Goal: Task Accomplishment & Management: Use online tool/utility

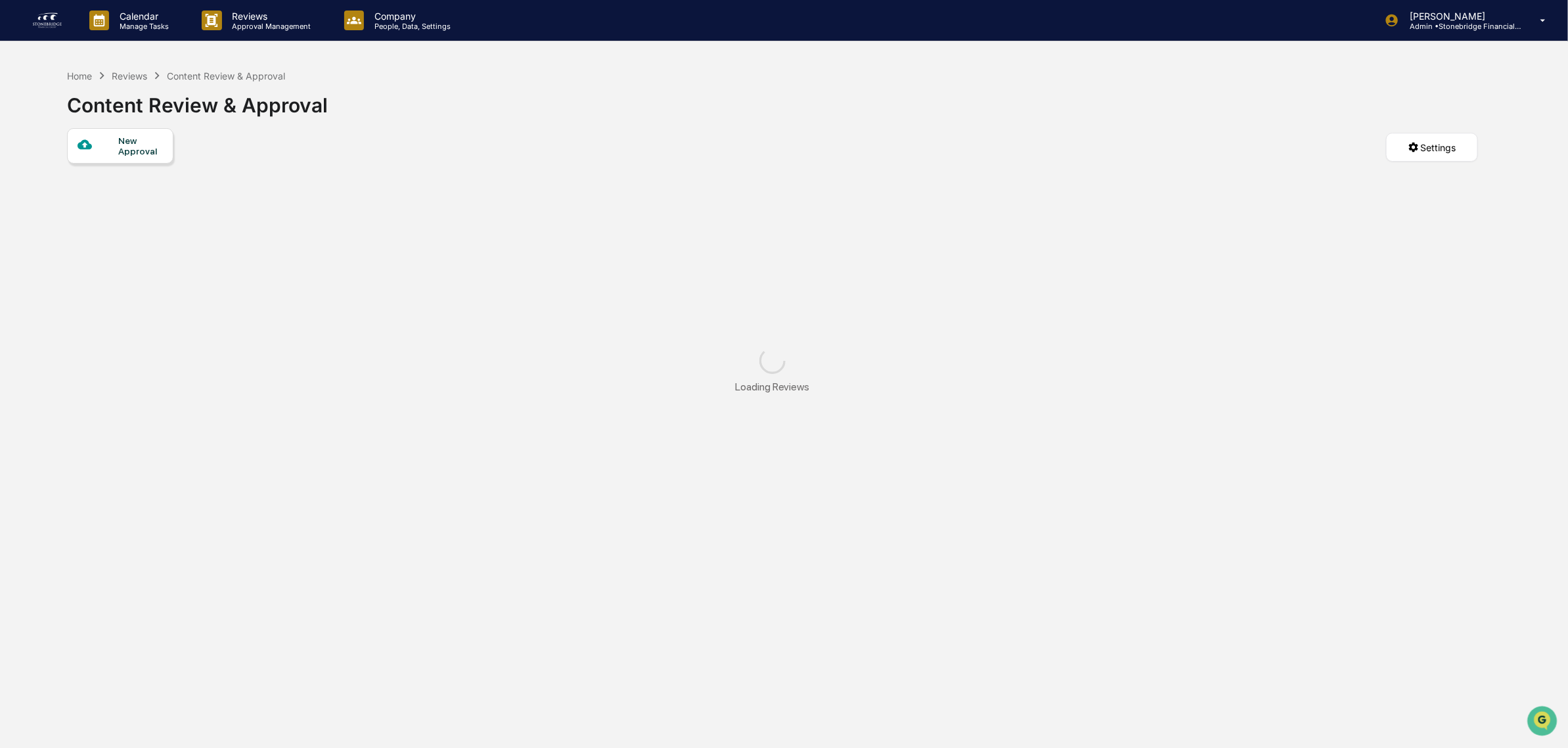
click at [51, 21] on img at bounding box center [47, 21] width 31 height 21
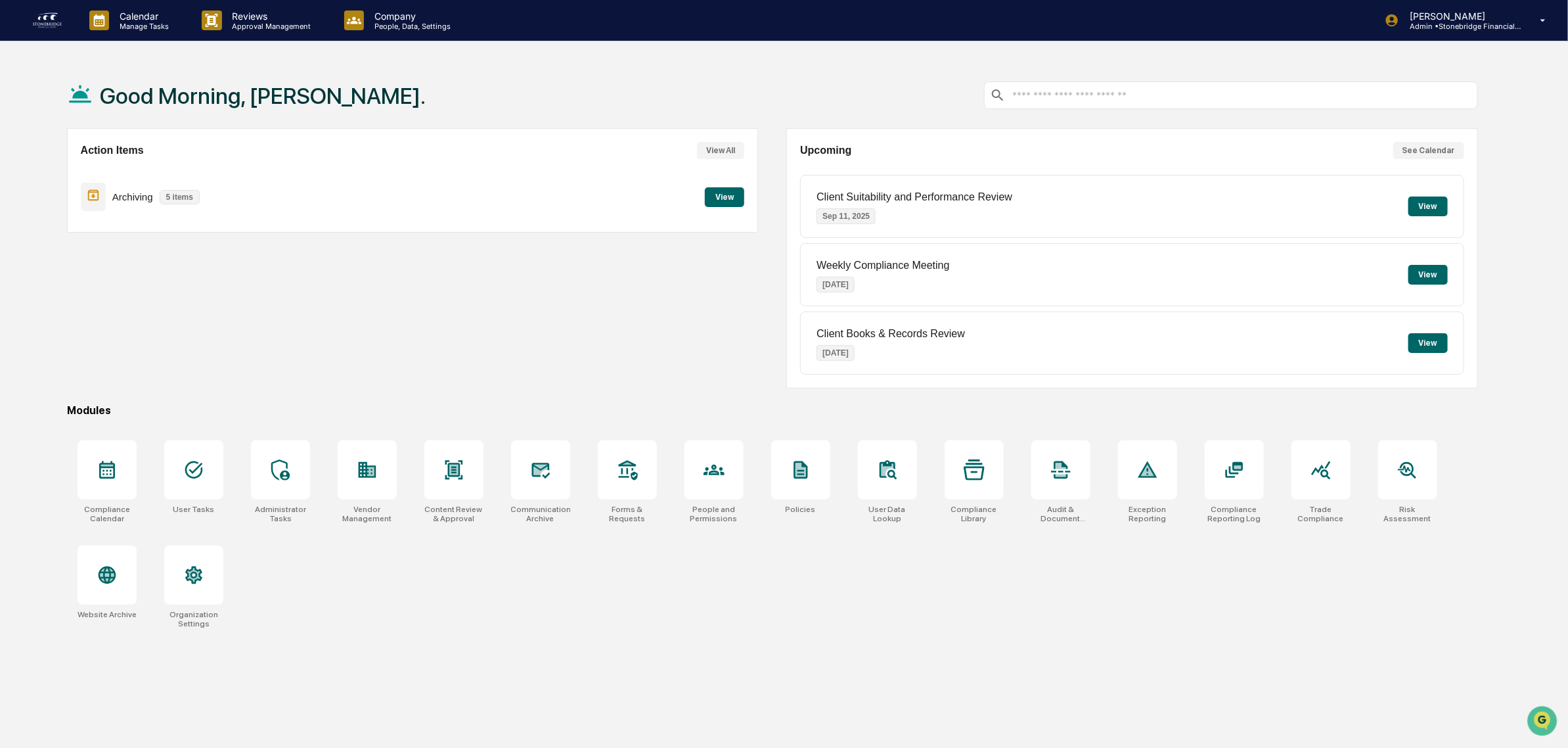
click at [711, 201] on button "View" at bounding box center [725, 197] width 39 height 20
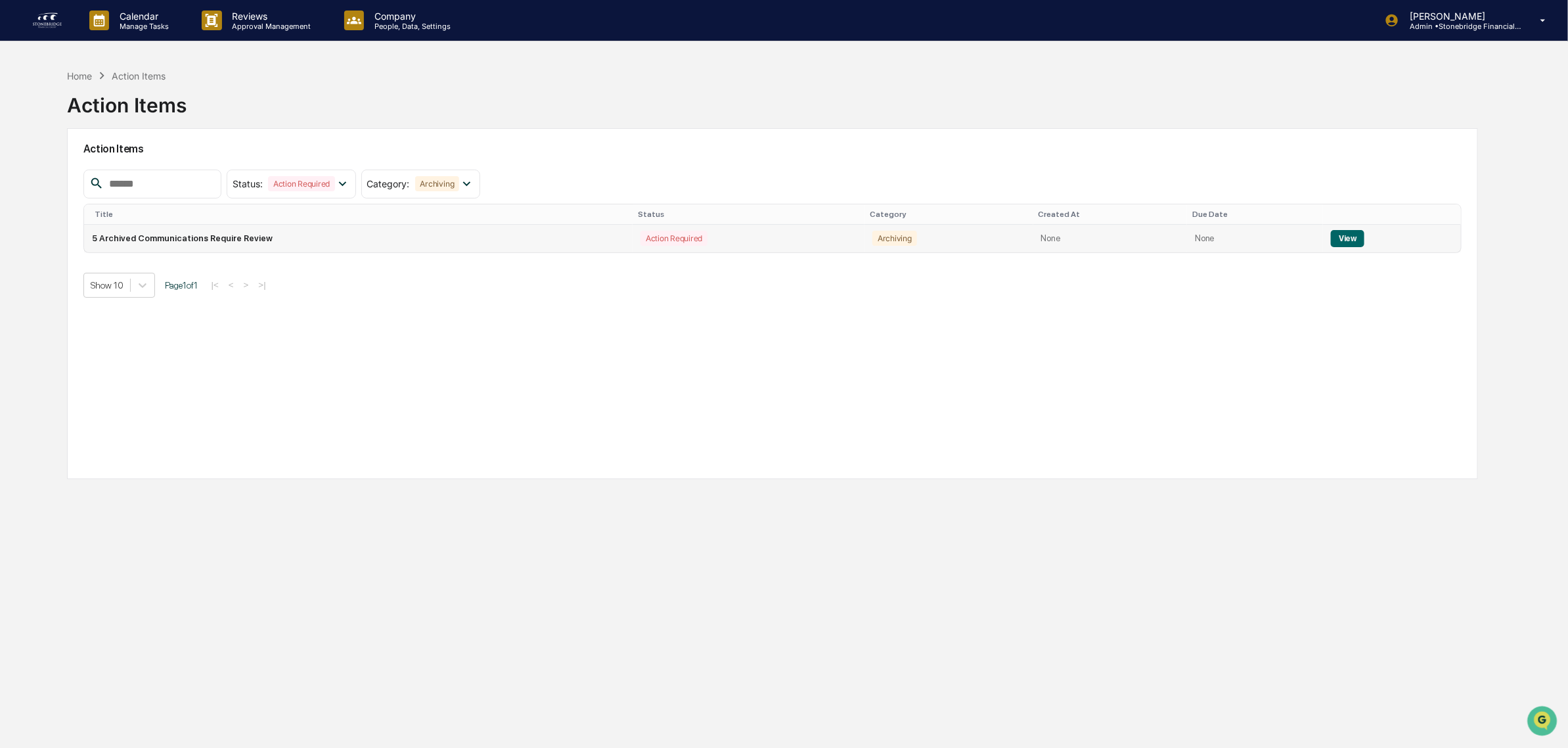
click at [1331, 235] on button "View" at bounding box center [1348, 238] width 34 height 17
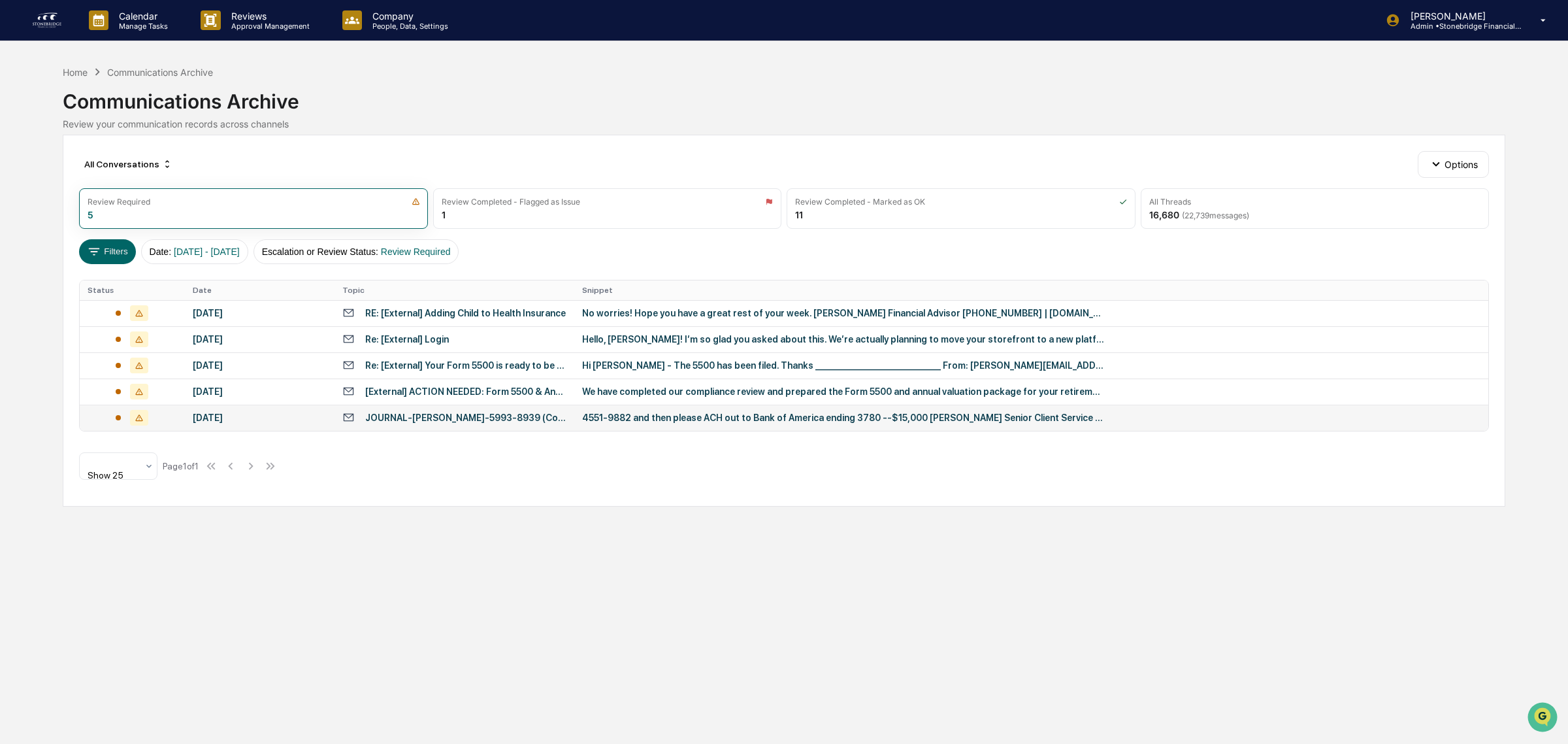
click at [293, 422] on div "[DATE]" at bounding box center [260, 417] width 134 height 11
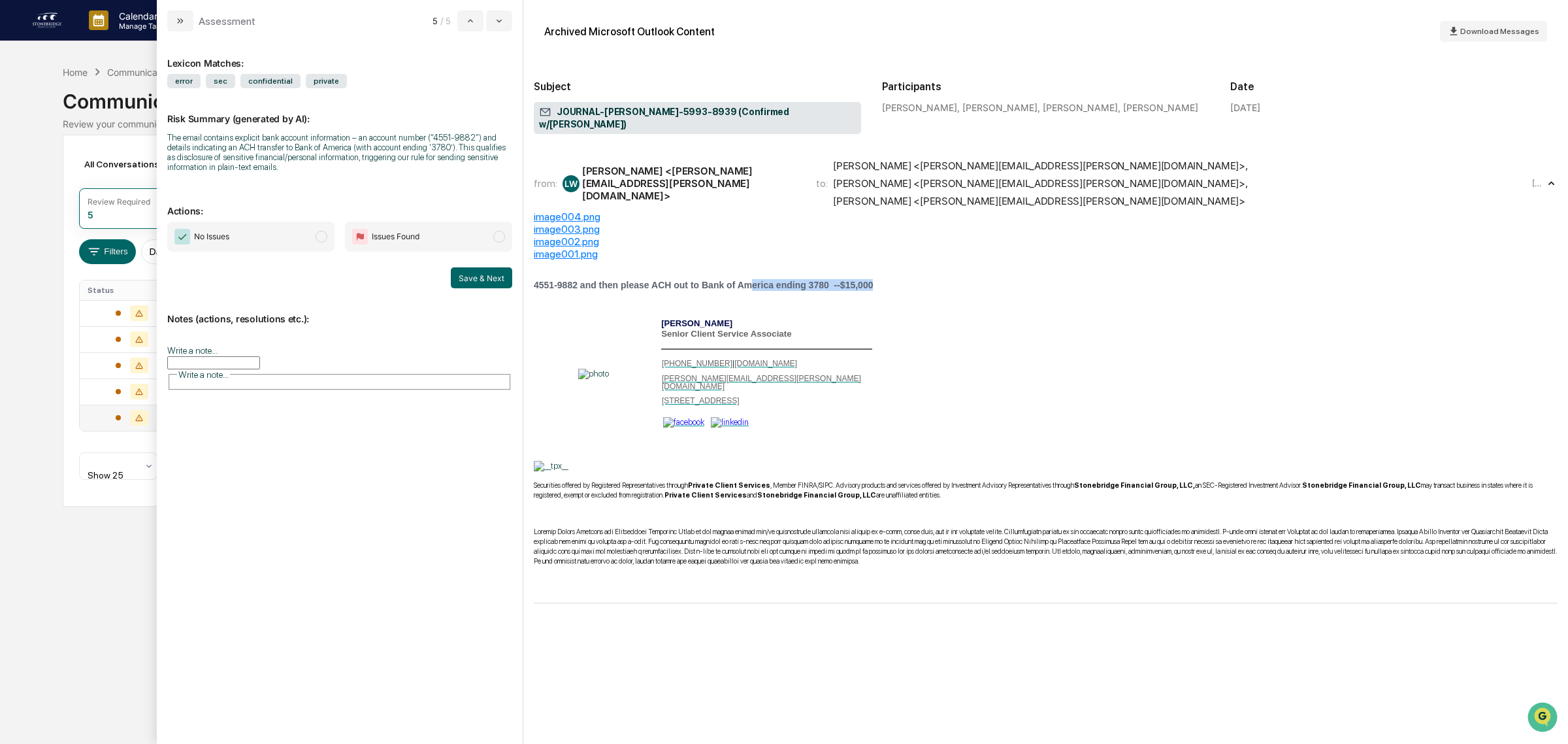
drag, startPoint x: 742, startPoint y: 256, endPoint x: 932, endPoint y: 257, distance: 190.0
click at [932, 279] on p "4551-9882 and then please ACH out to Bank of America ending 3780 --$15,000" at bounding box center [1045, 285] width 1024 height 11
drag, startPoint x: 270, startPoint y: 139, endPoint x: 403, endPoint y: 175, distance: 137.8
click at [403, 175] on div "Risk Summary (generated by AI): The email contains explicit bank account inform…" at bounding box center [340, 134] width 345 height 92
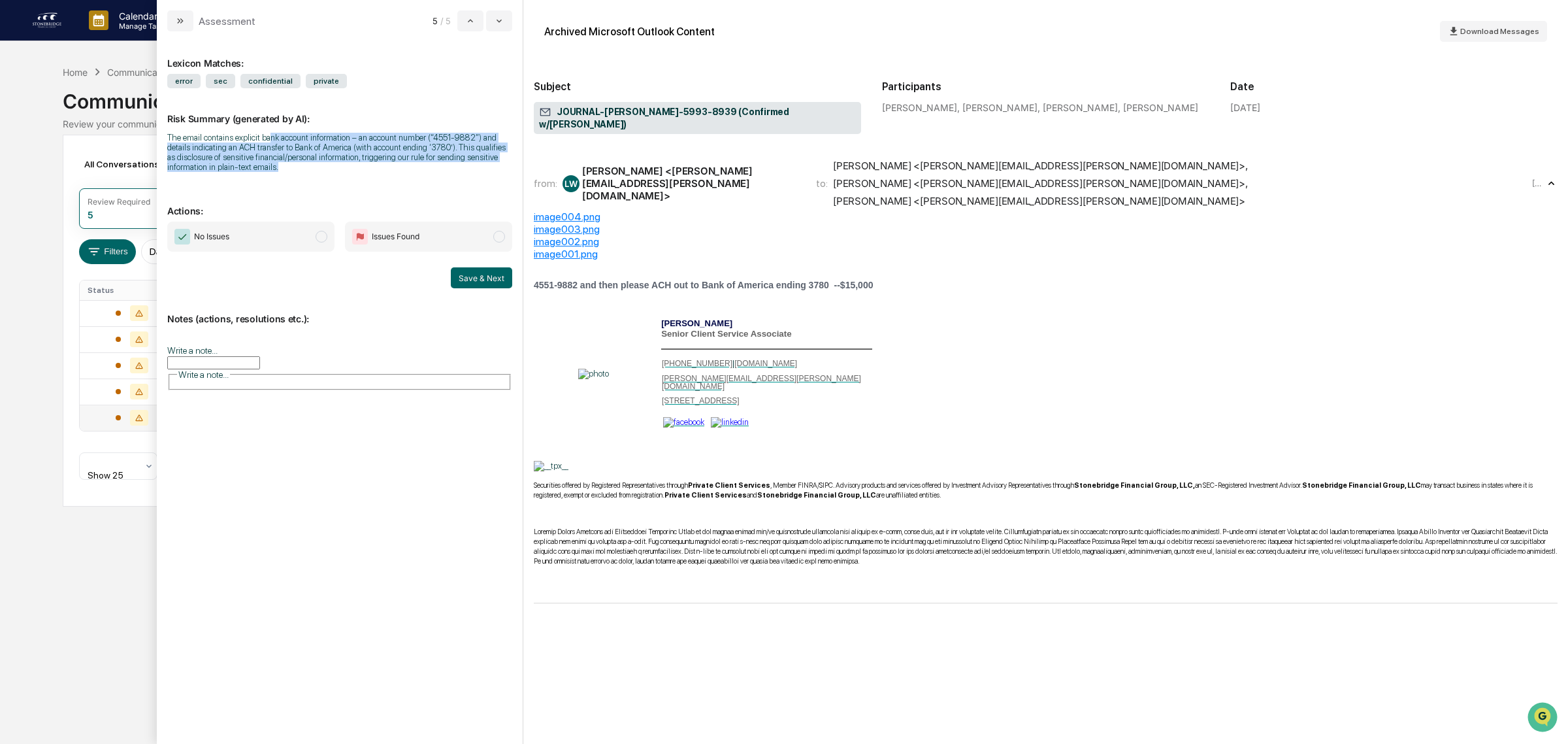
click at [403, 175] on div "Risk Summary (generated by AI): The email contains explicit bank account inform…" at bounding box center [340, 134] width 345 height 92
click at [866, 160] on div "[PERSON_NAME] <[PERSON_NAME][EMAIL_ADDRESS][PERSON_NAME][DOMAIN_NAME]> ," at bounding box center [1040, 165] width 415 height 12
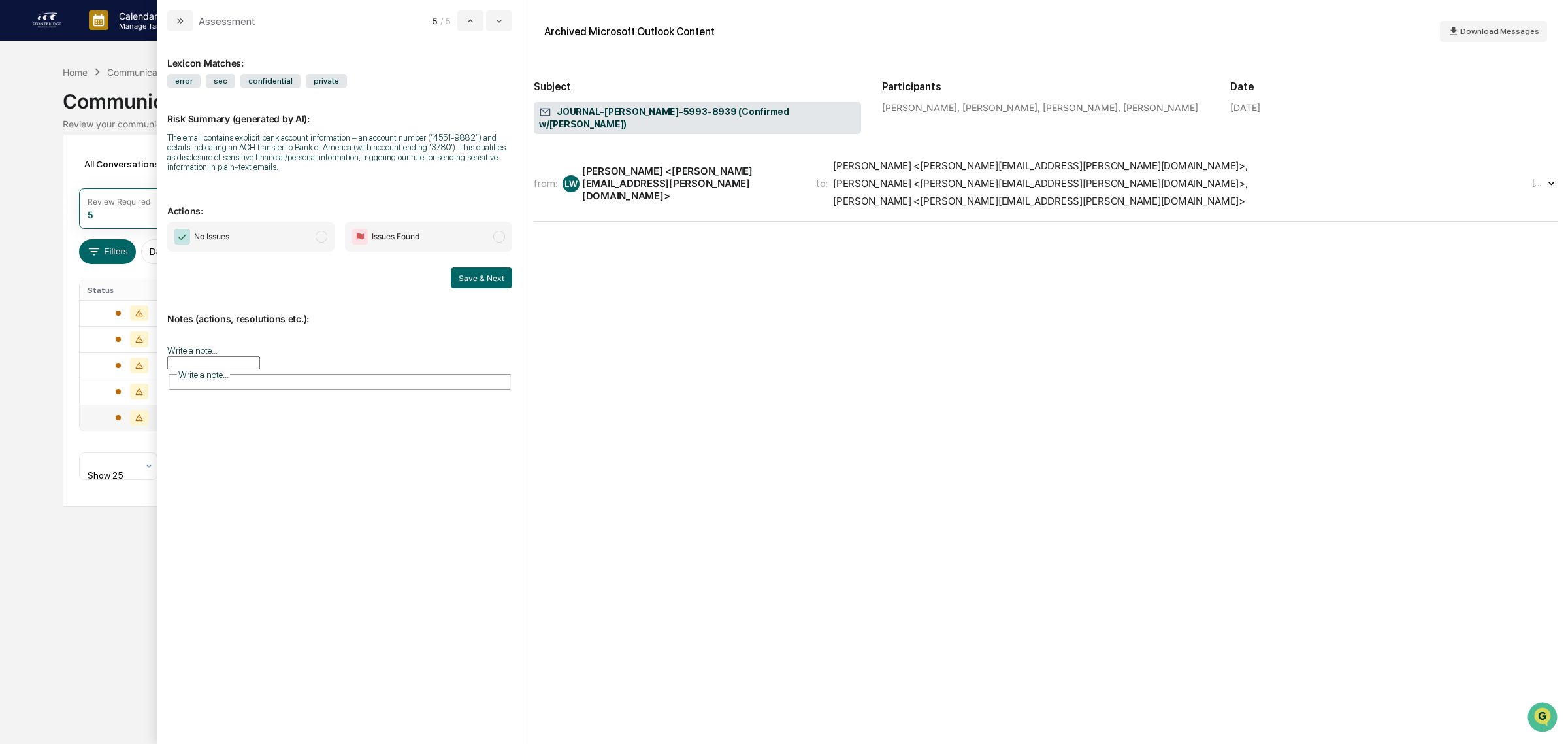
click at [850, 160] on div "[PERSON_NAME] <[PERSON_NAME][EMAIL_ADDRESS][PERSON_NAME][DOMAIN_NAME]> ," at bounding box center [1040, 165] width 415 height 12
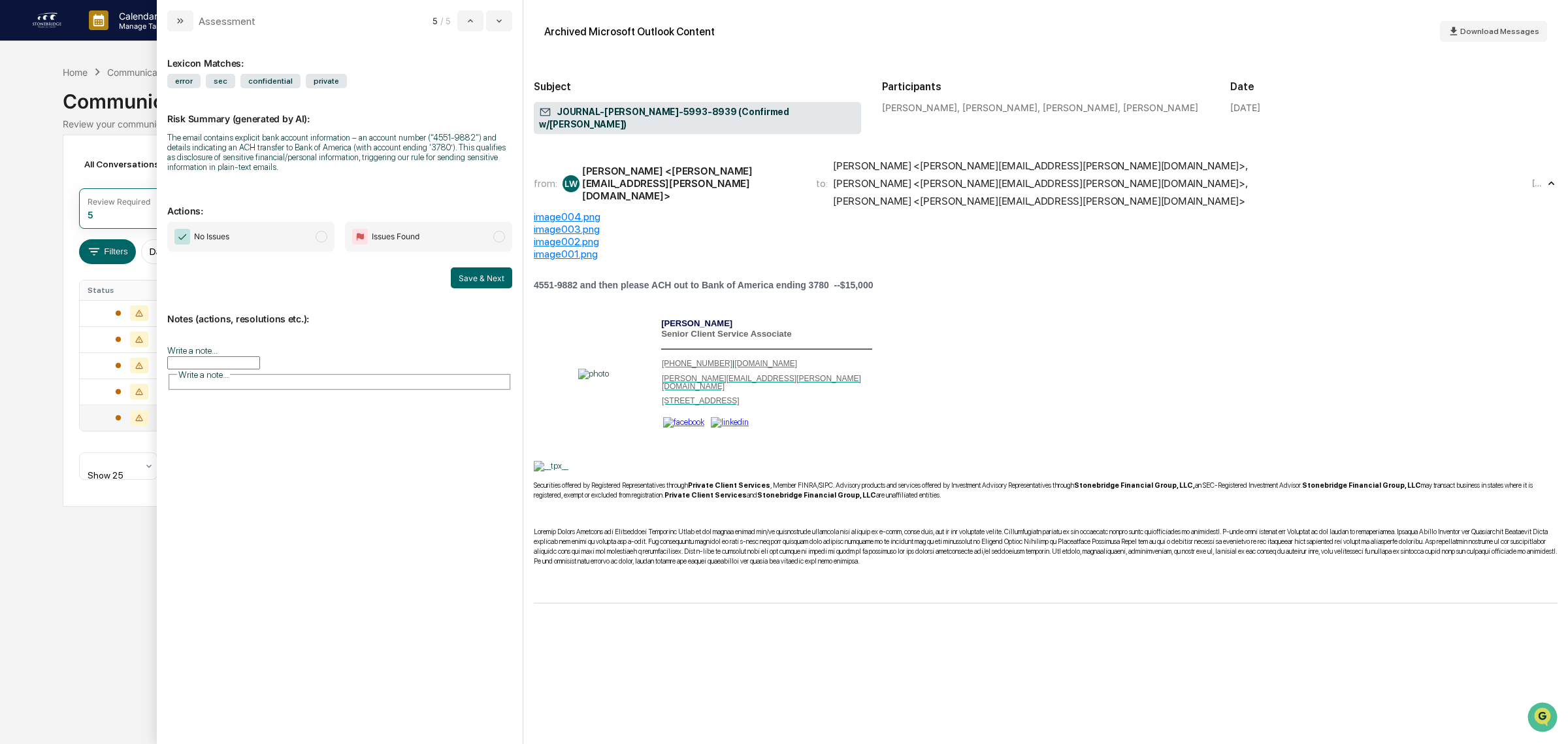
click at [577, 210] on div "image004.png" at bounding box center [1045, 216] width 1024 height 12
drag, startPoint x: 233, startPoint y: 138, endPoint x: 359, endPoint y: 157, distance: 127.4
click at [359, 157] on div "The email contains explicit bank account information – an account number (“4551…" at bounding box center [340, 152] width 345 height 39
drag, startPoint x: 174, startPoint y: 154, endPoint x: 410, endPoint y: 164, distance: 236.2
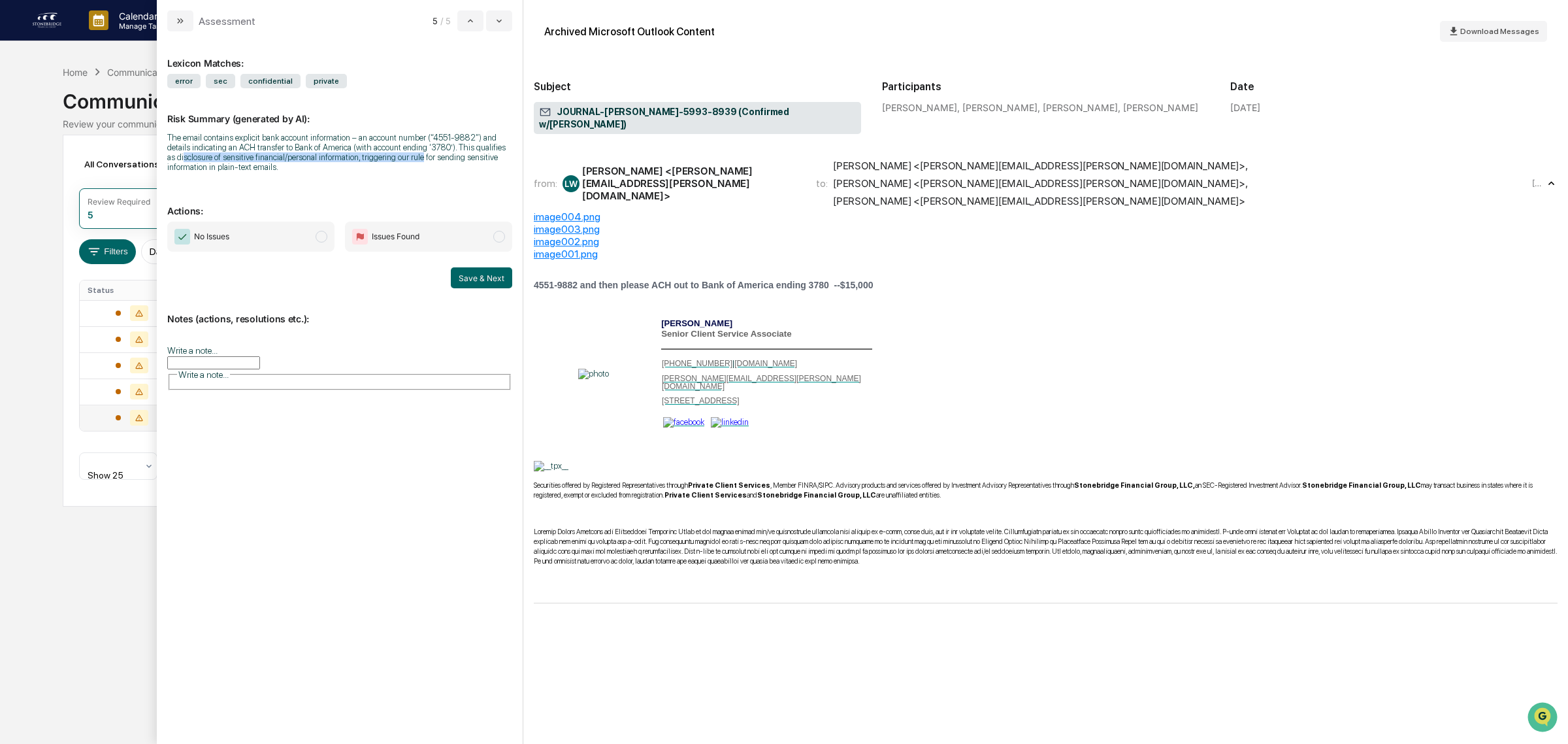
click at [410, 164] on div "The email contains explicit bank account information – an account number (“4551…" at bounding box center [340, 152] width 345 height 39
drag, startPoint x: 264, startPoint y: 142, endPoint x: 201, endPoint y: 154, distance: 64.1
click at [201, 154] on div "Risk Summary (generated by AI): The email contains explicit bank account inform…" at bounding box center [340, 134] width 345 height 92
click at [201, 154] on div "The email contains explicit bank account information – an account number (“4551…" at bounding box center [340, 152] width 345 height 39
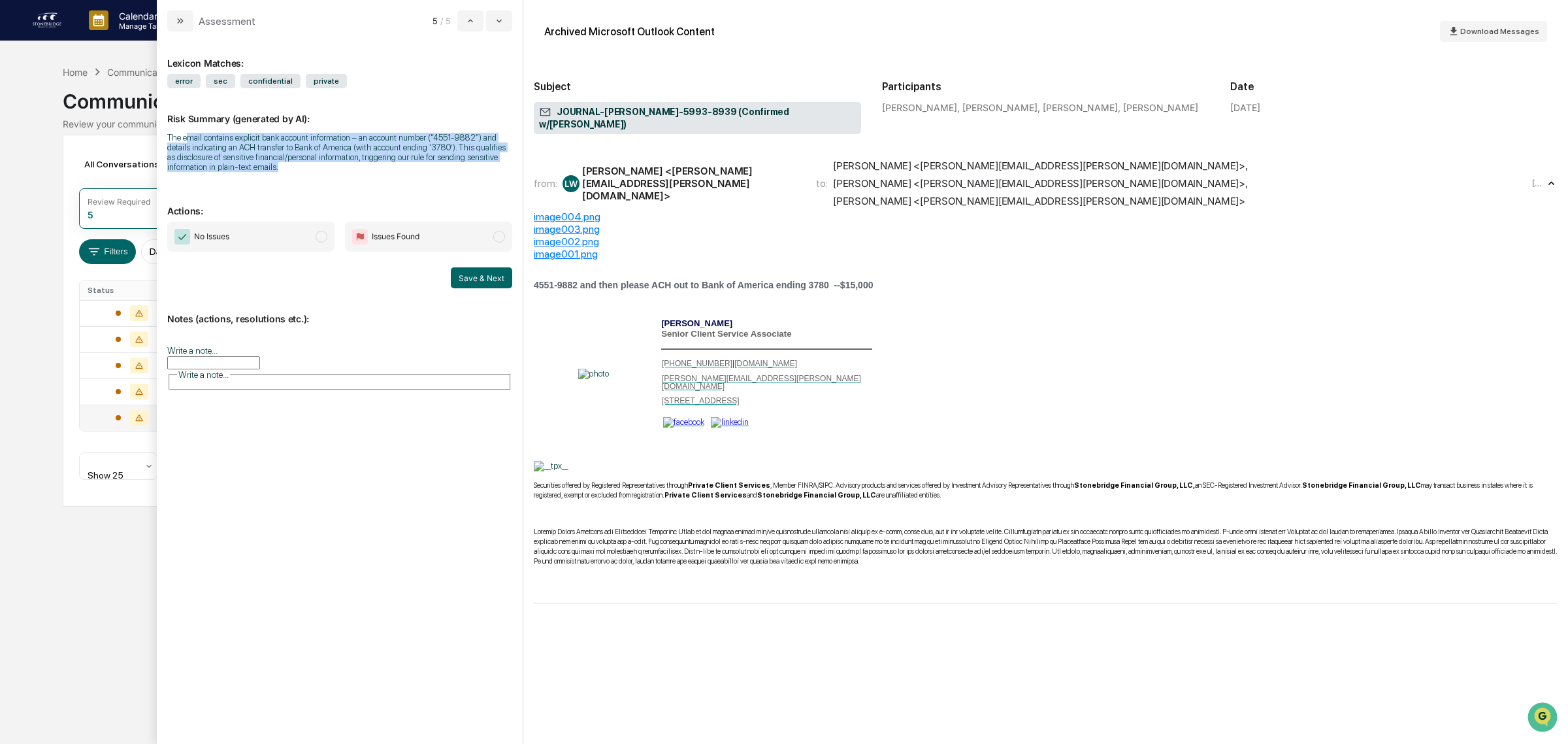
drag, startPoint x: 188, startPoint y: 135, endPoint x: 295, endPoint y: 174, distance: 113.9
click at [295, 172] on div "The email contains explicit bank account information – an account number (“4551…" at bounding box center [340, 152] width 345 height 39
drag, startPoint x: 277, startPoint y: 172, endPoint x: 206, endPoint y: 132, distance: 81.5
click at [206, 132] on div "Lexicon Matches: error sec confidential private Risk Summary (generated by AI):…" at bounding box center [340, 381] width 345 height 678
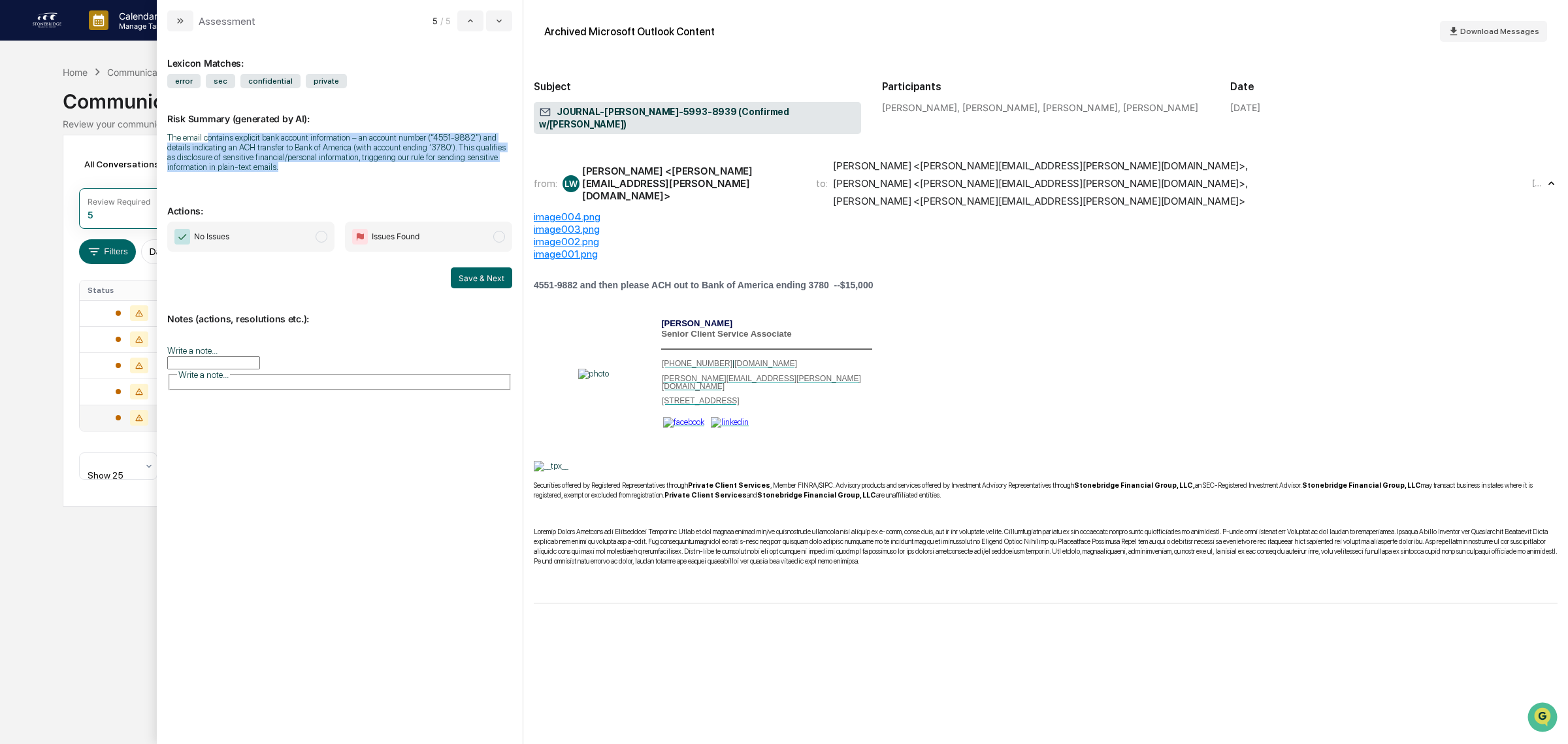
click at [206, 133] on div "The email contains explicit bank account information – an account number (“4551…" at bounding box center [340, 152] width 345 height 39
click at [262, 244] on span "No Issues" at bounding box center [250, 237] width 167 height 30
click at [260, 356] on input "Write a note..." at bounding box center [213, 363] width 92 height 13
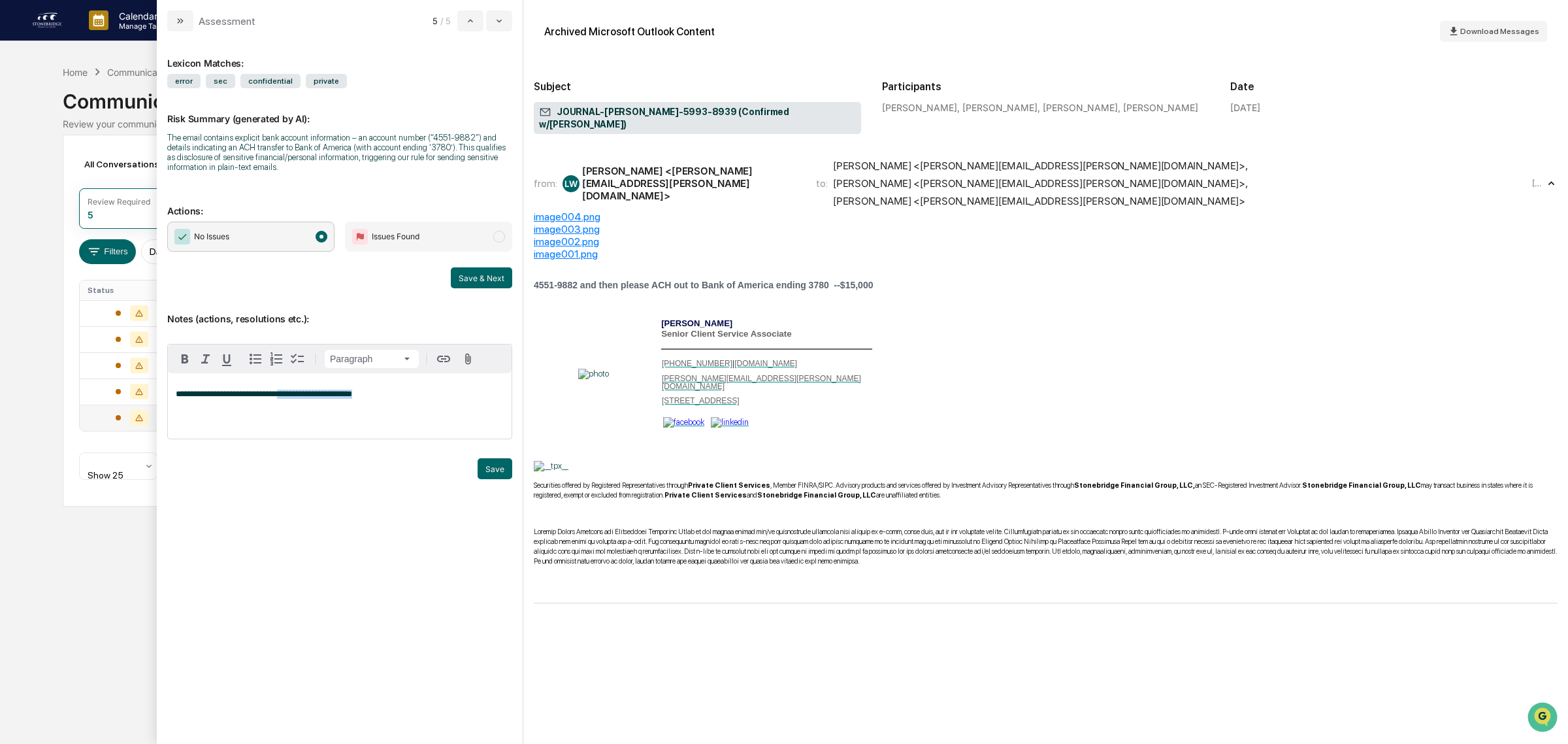
drag, startPoint x: 277, startPoint y: 404, endPoint x: 363, endPoint y: 403, distance: 86.0
click at [363, 399] on p "**********" at bounding box center [340, 394] width 328 height 9
drag, startPoint x: 386, startPoint y: 413, endPoint x: 244, endPoint y: 412, distance: 142.0
click at [244, 412] on div "**********" at bounding box center [340, 406] width 344 height 65
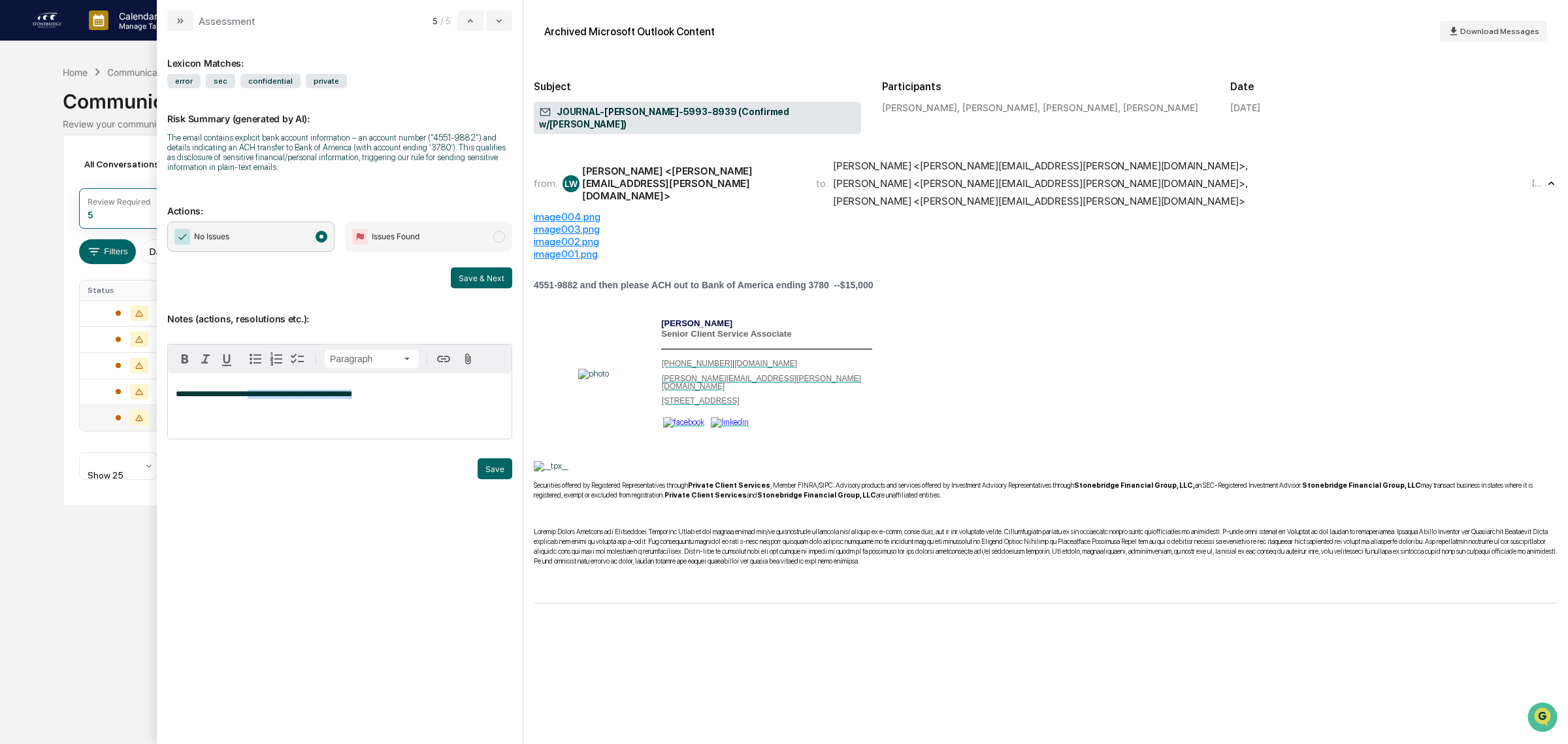
click at [244, 412] on div "**********" at bounding box center [340, 406] width 344 height 65
drag, startPoint x: 363, startPoint y: 402, endPoint x: 249, endPoint y: 404, distance: 114.0
click at [249, 399] on p "**********" at bounding box center [340, 394] width 328 height 9
click at [494, 477] on button "Save" at bounding box center [495, 469] width 34 height 21
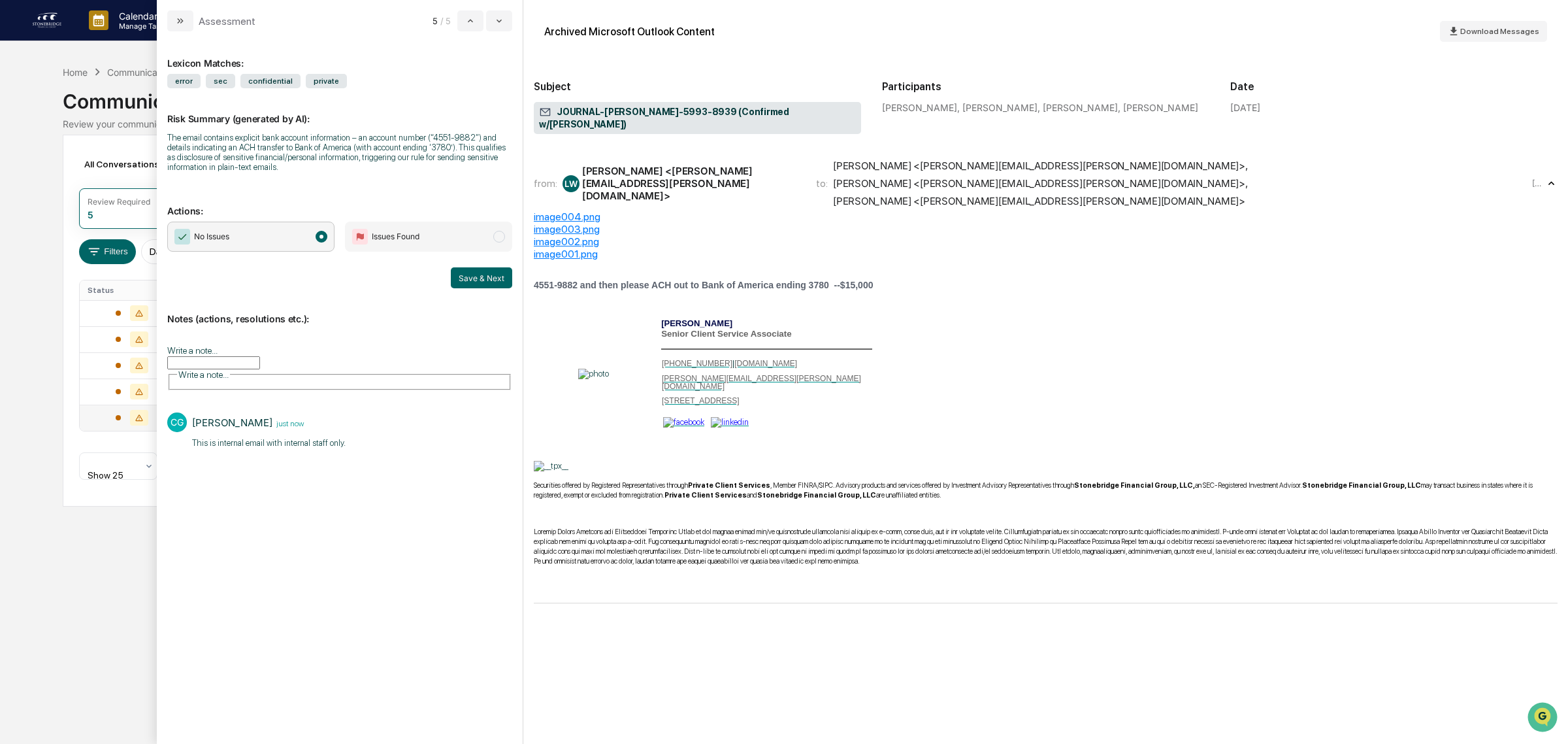
click at [471, 274] on button "Save & Next" at bounding box center [481, 278] width 61 height 21
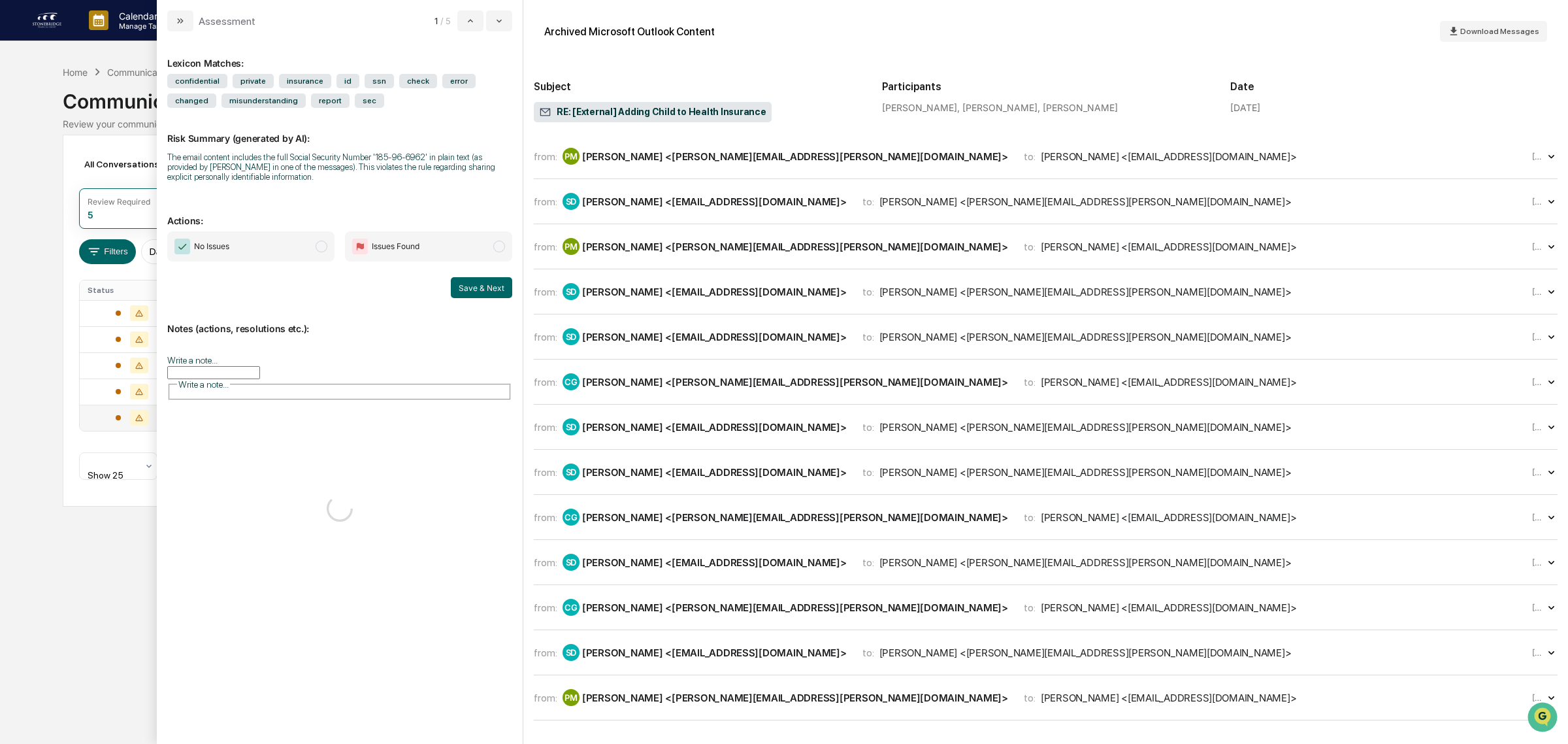
click at [296, 174] on div "The email content includes the full Social Security Number '185-96-6962' in pla…" at bounding box center [340, 167] width 345 height 29
drag, startPoint x: 296, startPoint y: 174, endPoint x: 275, endPoint y: 159, distance: 25.8
click at [275, 159] on div "The email content includes the full Social Security Number '185-96-6962' in pla…" at bounding box center [340, 167] width 345 height 29
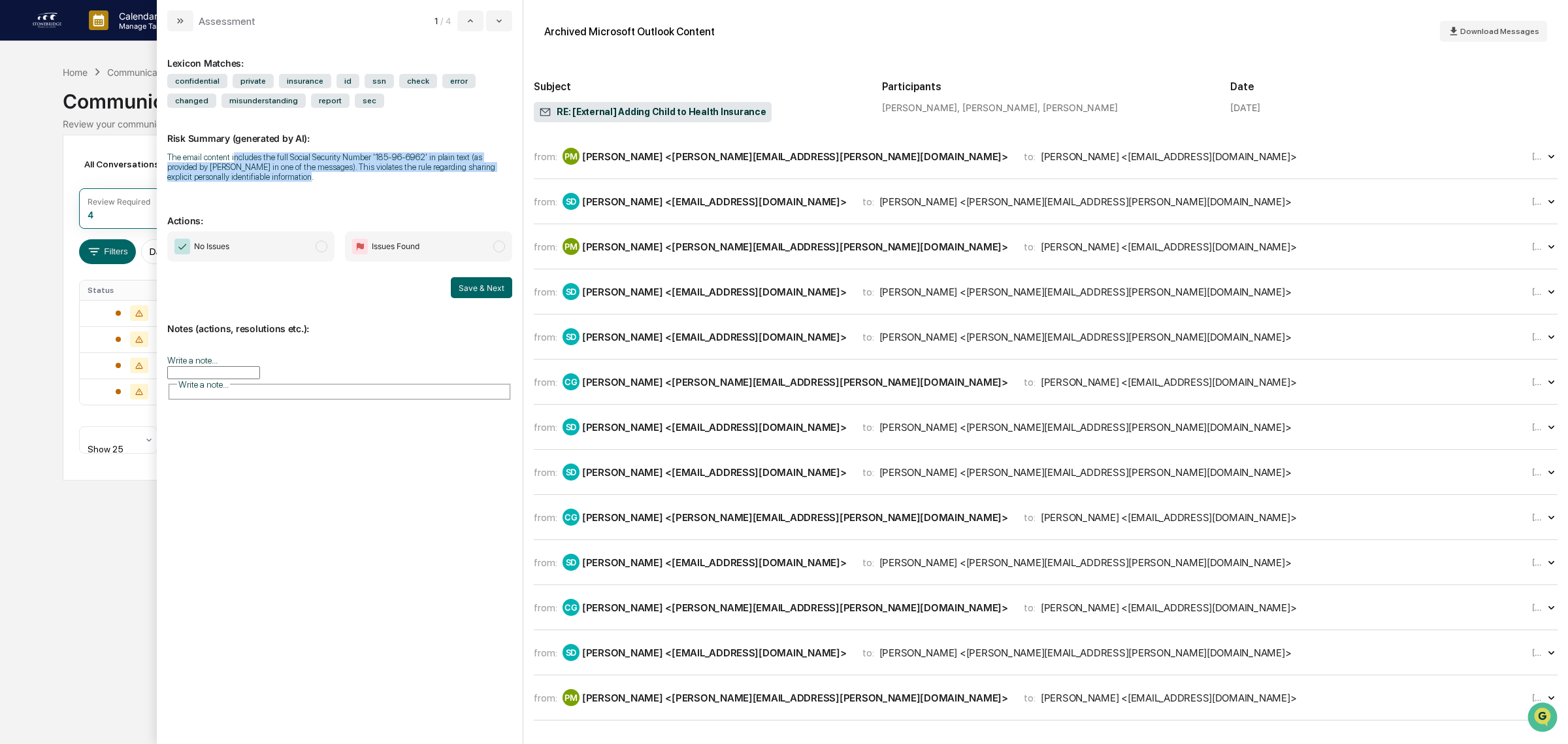
drag, startPoint x: 232, startPoint y: 160, endPoint x: 259, endPoint y: 180, distance: 33.6
click at [259, 180] on div "The email content includes the full Social Security Number '185-96-6962' in pla…" at bounding box center [340, 167] width 345 height 29
drag, startPoint x: 259, startPoint y: 180, endPoint x: 185, endPoint y: 164, distance: 75.7
click at [185, 164] on div "The email content includes the full Social Security Number '185-96-6962' in pla…" at bounding box center [340, 167] width 345 height 29
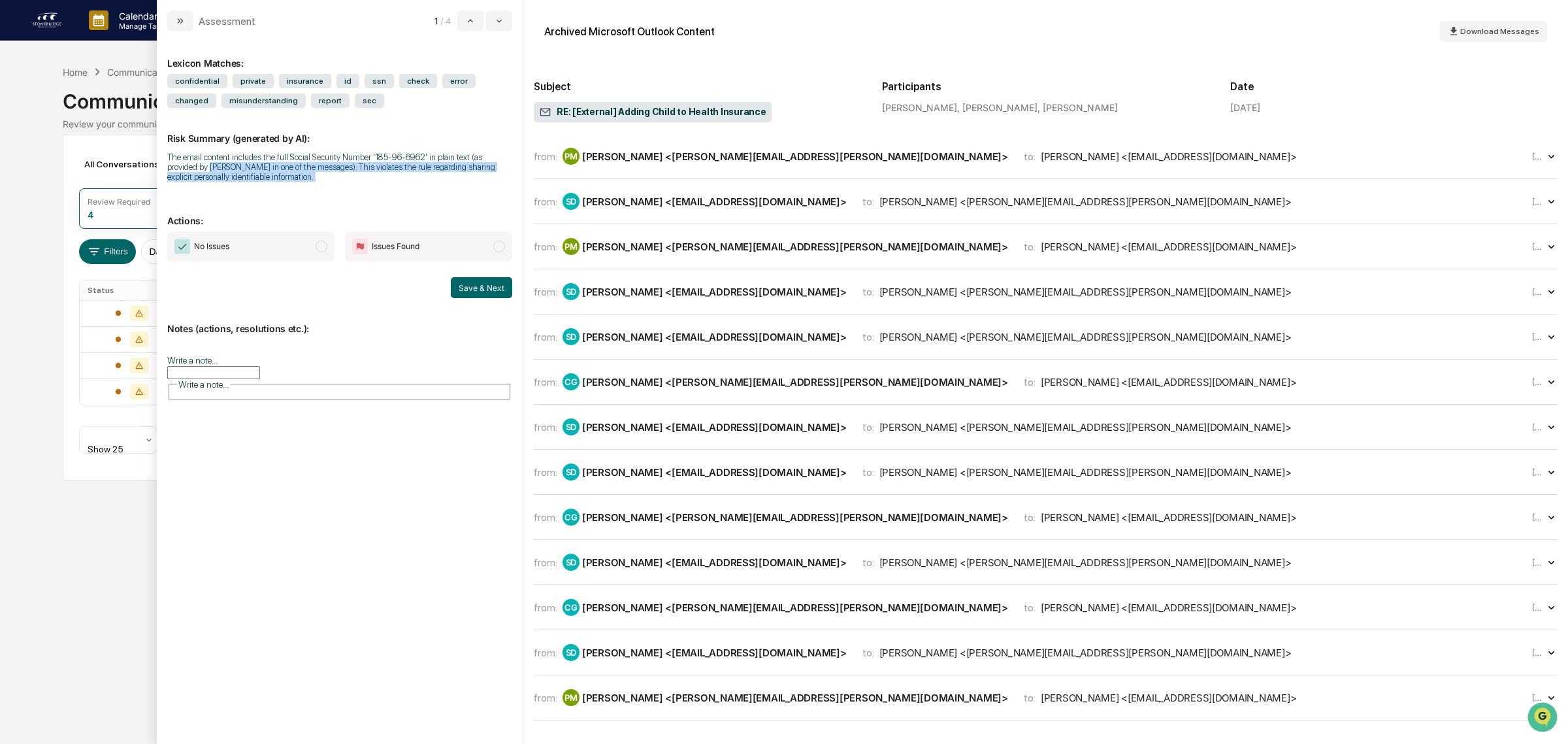
click at [185, 164] on div "The email content includes the full Social Security Number '185-96-6962' in pla…" at bounding box center [340, 167] width 345 height 29
drag, startPoint x: 180, startPoint y: 152, endPoint x: 347, endPoint y: 183, distance: 169.9
click at [347, 182] on div "The email content includes the full Social Security Number '185-96-6962' in pla…" at bounding box center [340, 167] width 345 height 29
click at [715, 168] on div "from: PM [PERSON_NAME] <[PERSON_NAME][EMAIL_ADDRESS][PERSON_NAME][DOMAIN_NAME]>…" at bounding box center [1045, 156] width 1024 height 24
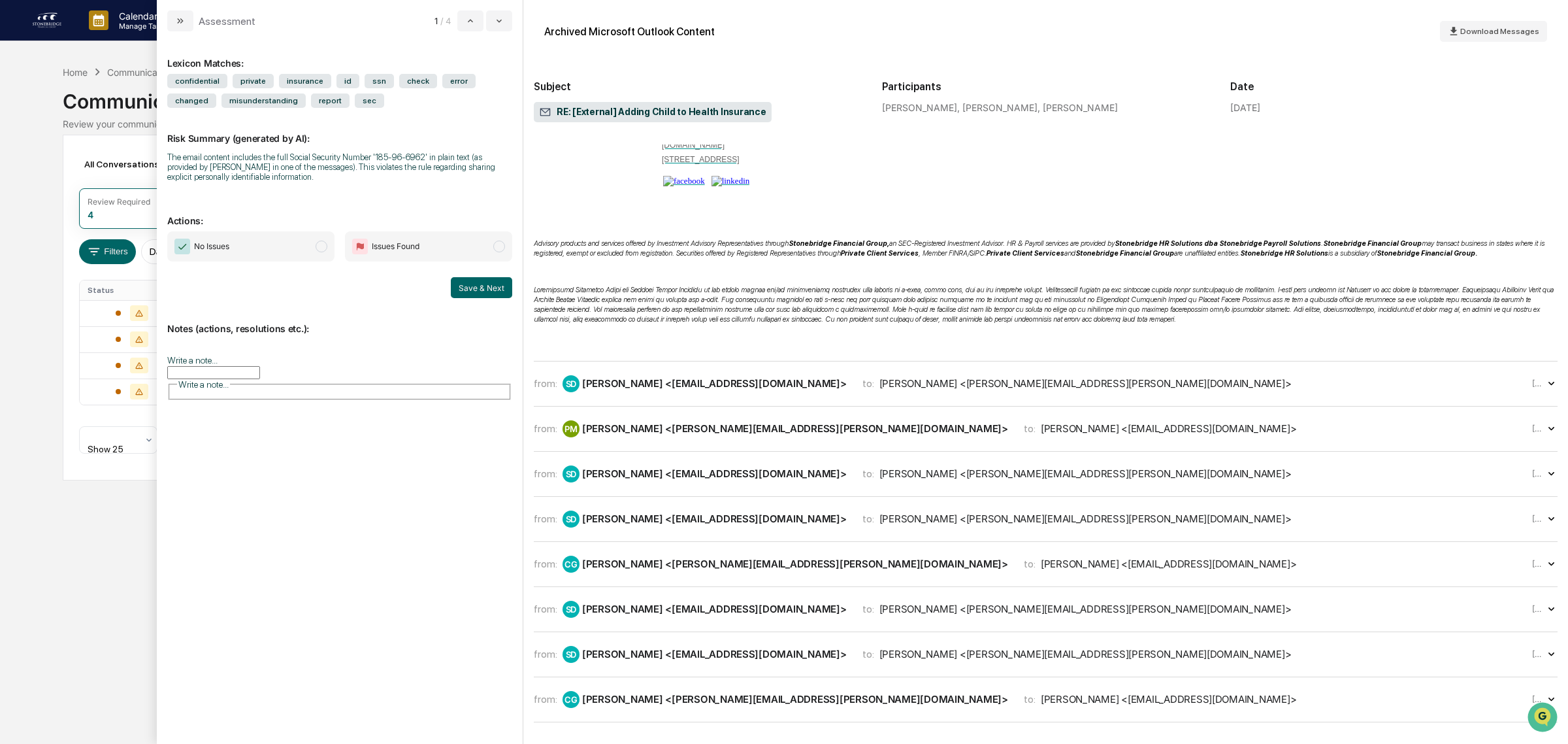
scroll to position [408, 0]
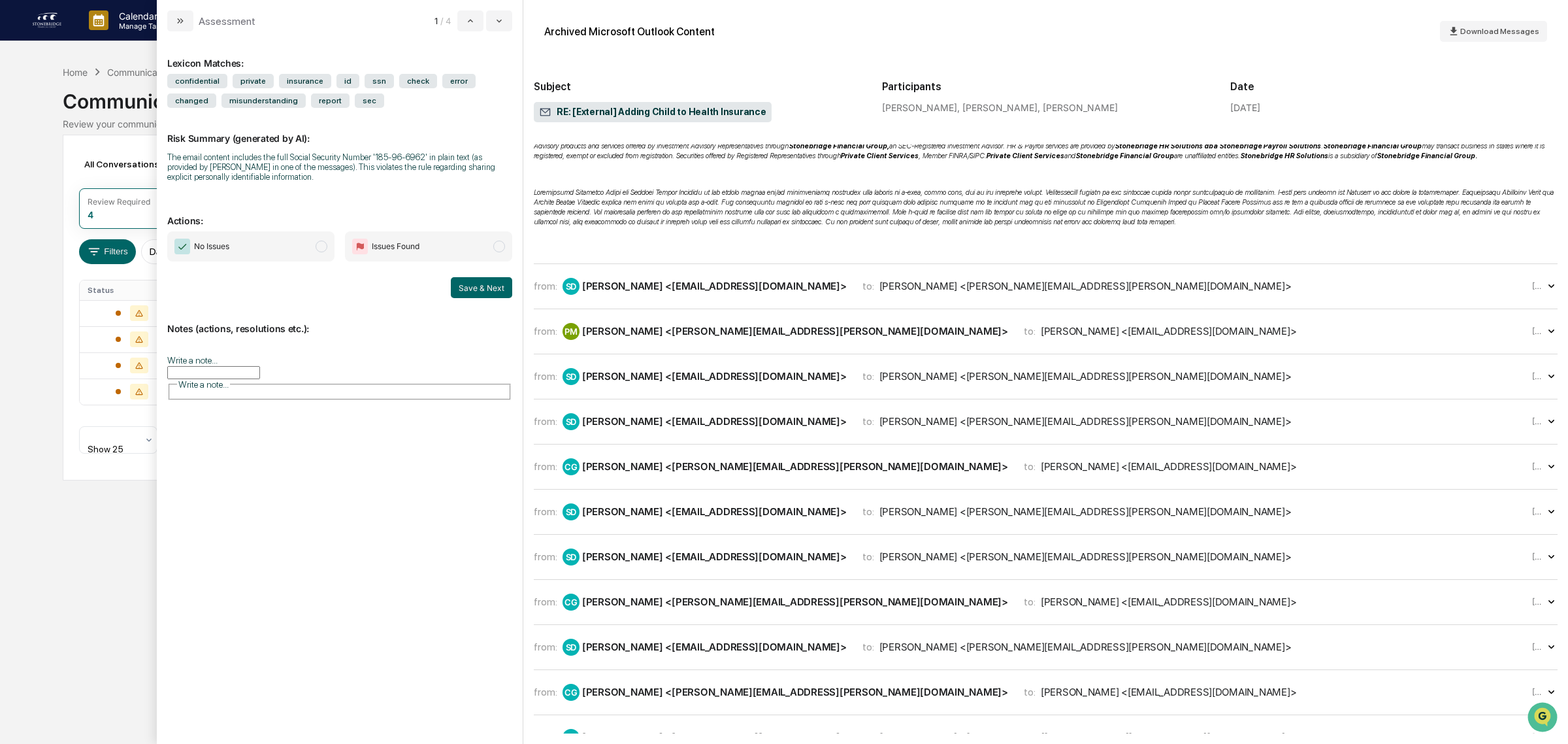
click at [642, 336] on div "[PERSON_NAME] <[PERSON_NAME][EMAIL_ADDRESS][PERSON_NAME][DOMAIN_NAME]>" at bounding box center [795, 331] width 426 height 12
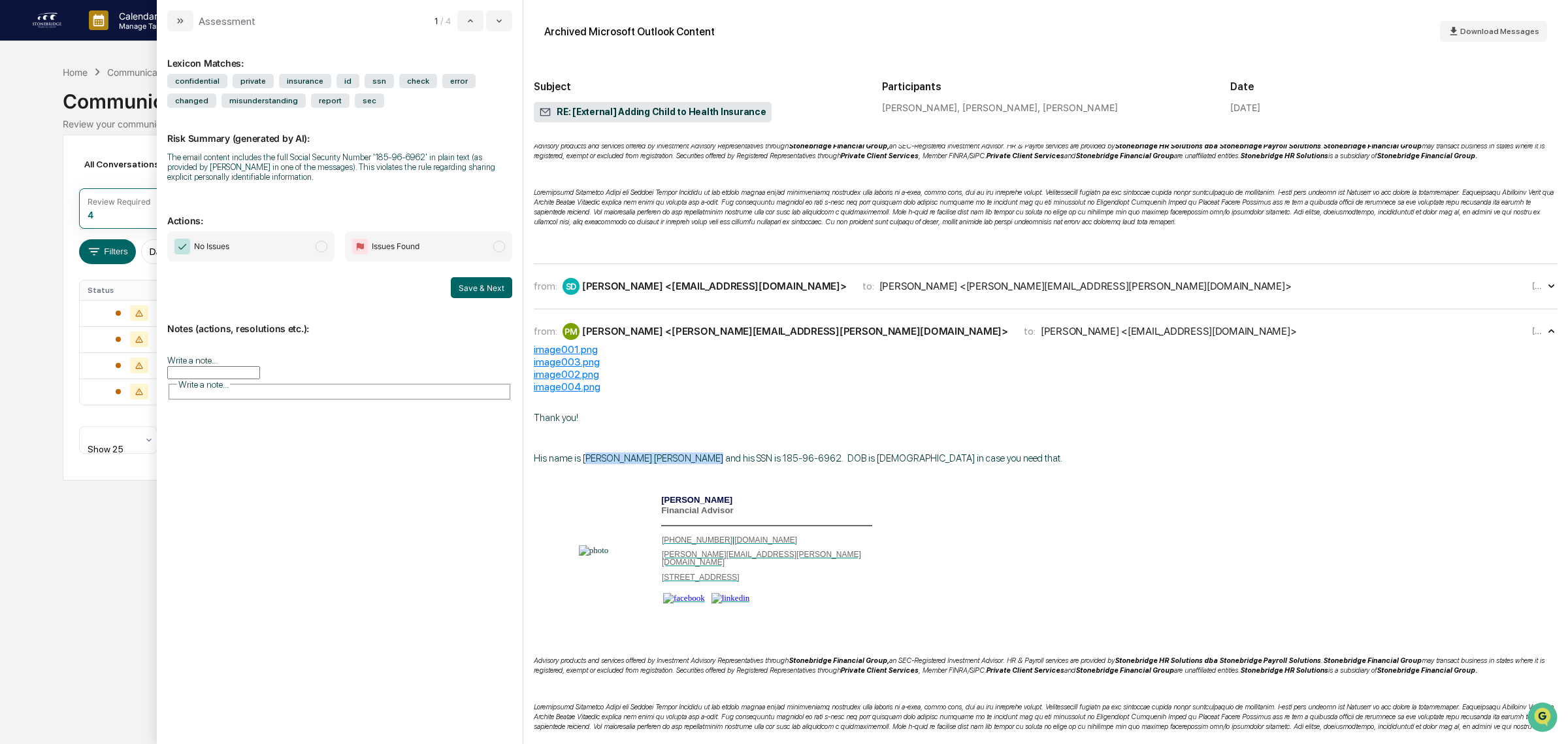
drag, startPoint x: 603, startPoint y: 464, endPoint x: 692, endPoint y: 465, distance: 89.0
click at [692, 464] on span "His name is [PERSON_NAME] [PERSON_NAME] and his SSN is 185-96-6962. DOB is [DEM…" at bounding box center [798, 458] width 529 height 11
drag, startPoint x: 550, startPoint y: 458, endPoint x: 906, endPoint y: 469, distance: 356.2
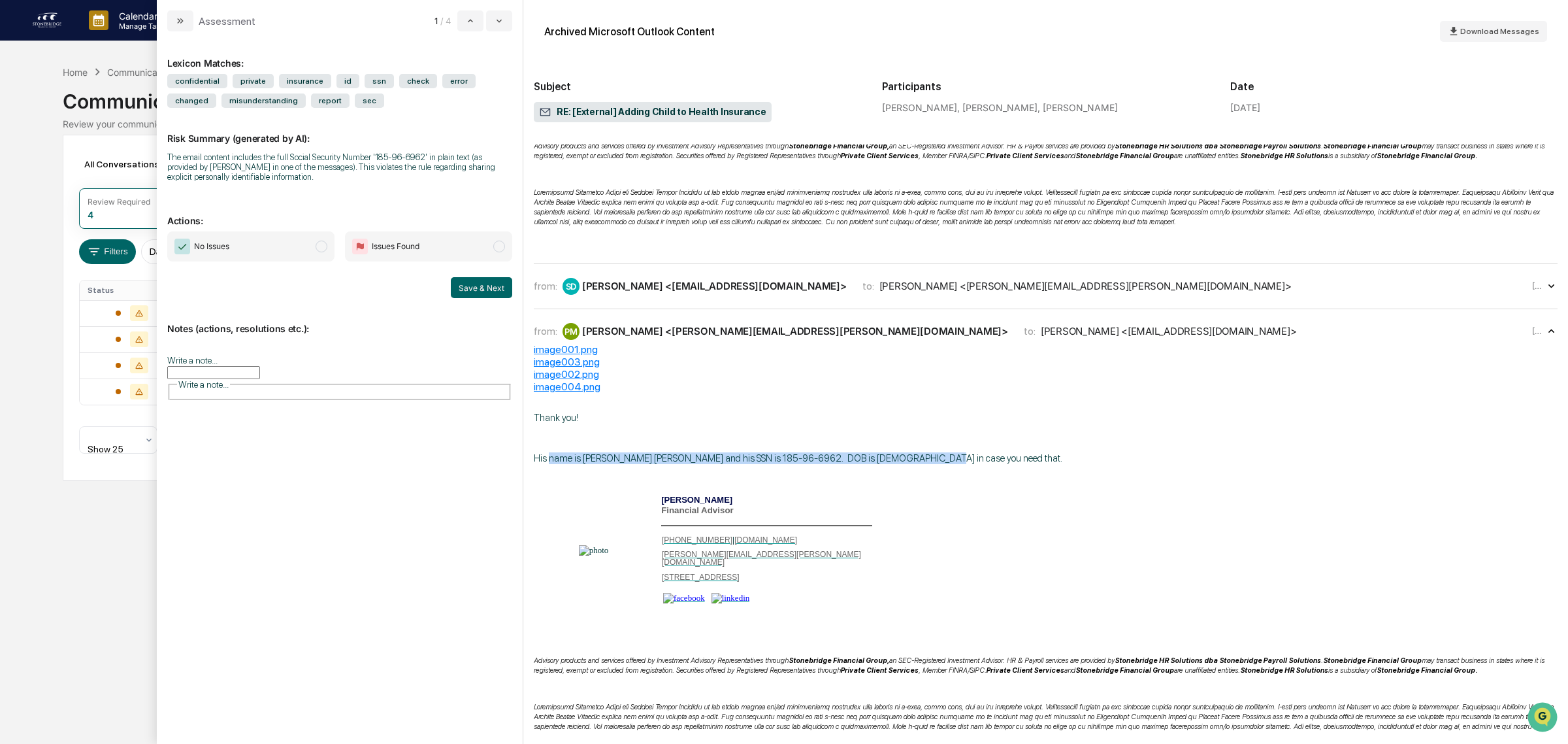
click at [906, 464] on span "His name is [PERSON_NAME] [PERSON_NAME] and his SSN is 185-96-6962. DOB is [DEM…" at bounding box center [798, 458] width 529 height 11
click at [260, 377] on input "Write a note..." at bounding box center [213, 372] width 92 height 13
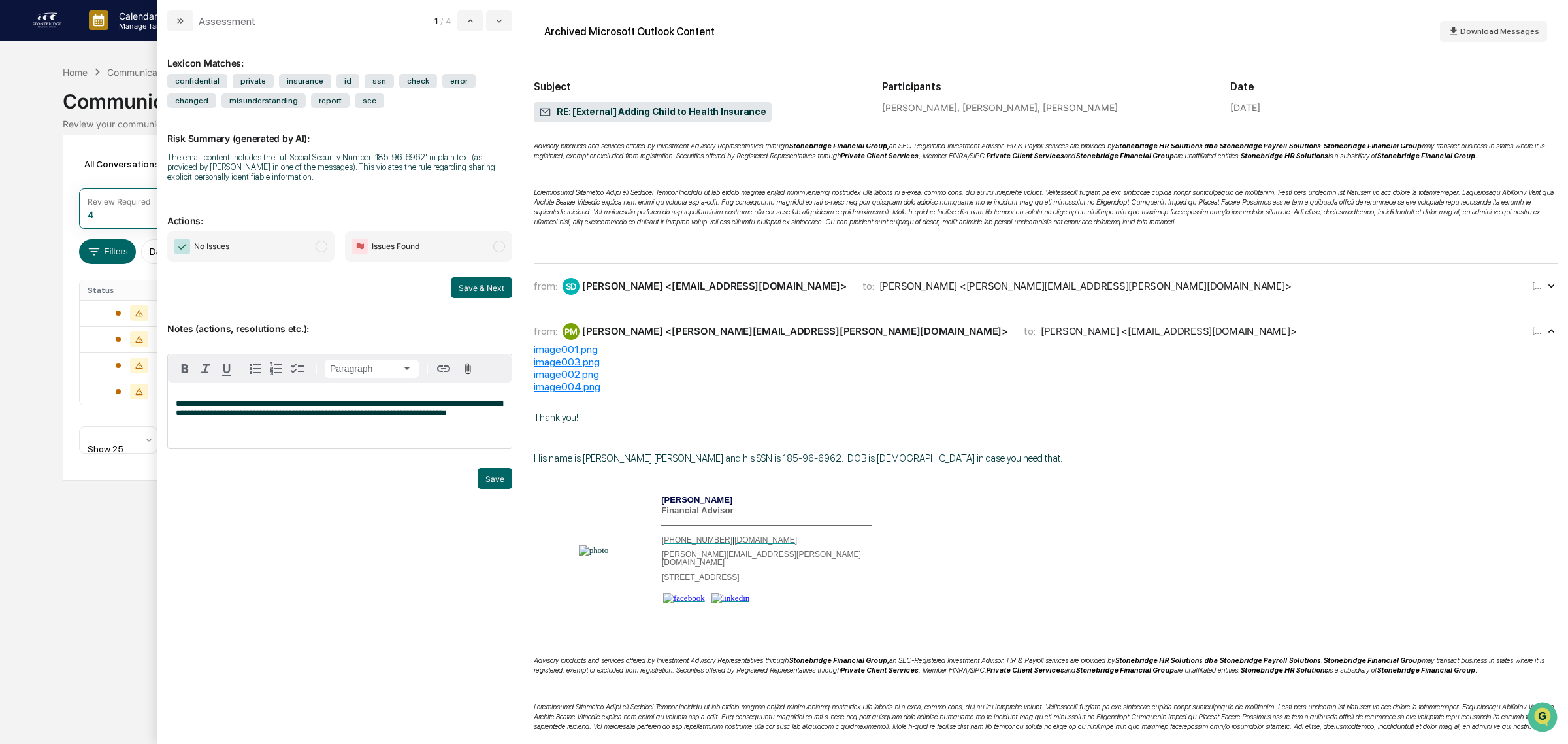
click at [498, 468] on div "Trigger" at bounding box center [340, 462] width 345 height 12
click at [500, 481] on button "Save" at bounding box center [495, 479] width 34 height 21
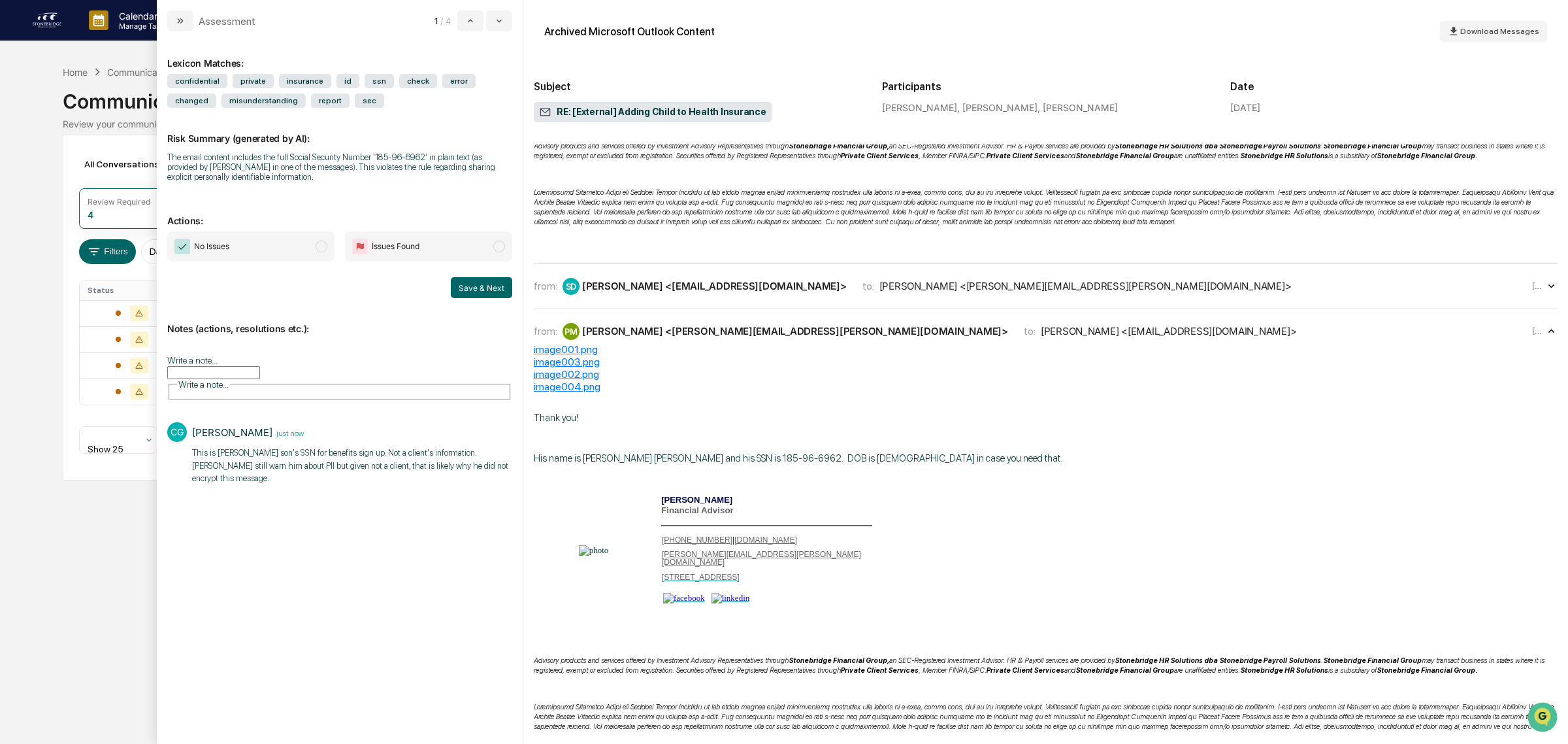
click at [318, 248] on span "modal" at bounding box center [322, 246] width 11 height 11
click at [491, 277] on div "No Issues Issues Found Save & Next" at bounding box center [340, 264] width 345 height 66
click at [489, 285] on button "Save & Next" at bounding box center [481, 288] width 61 height 21
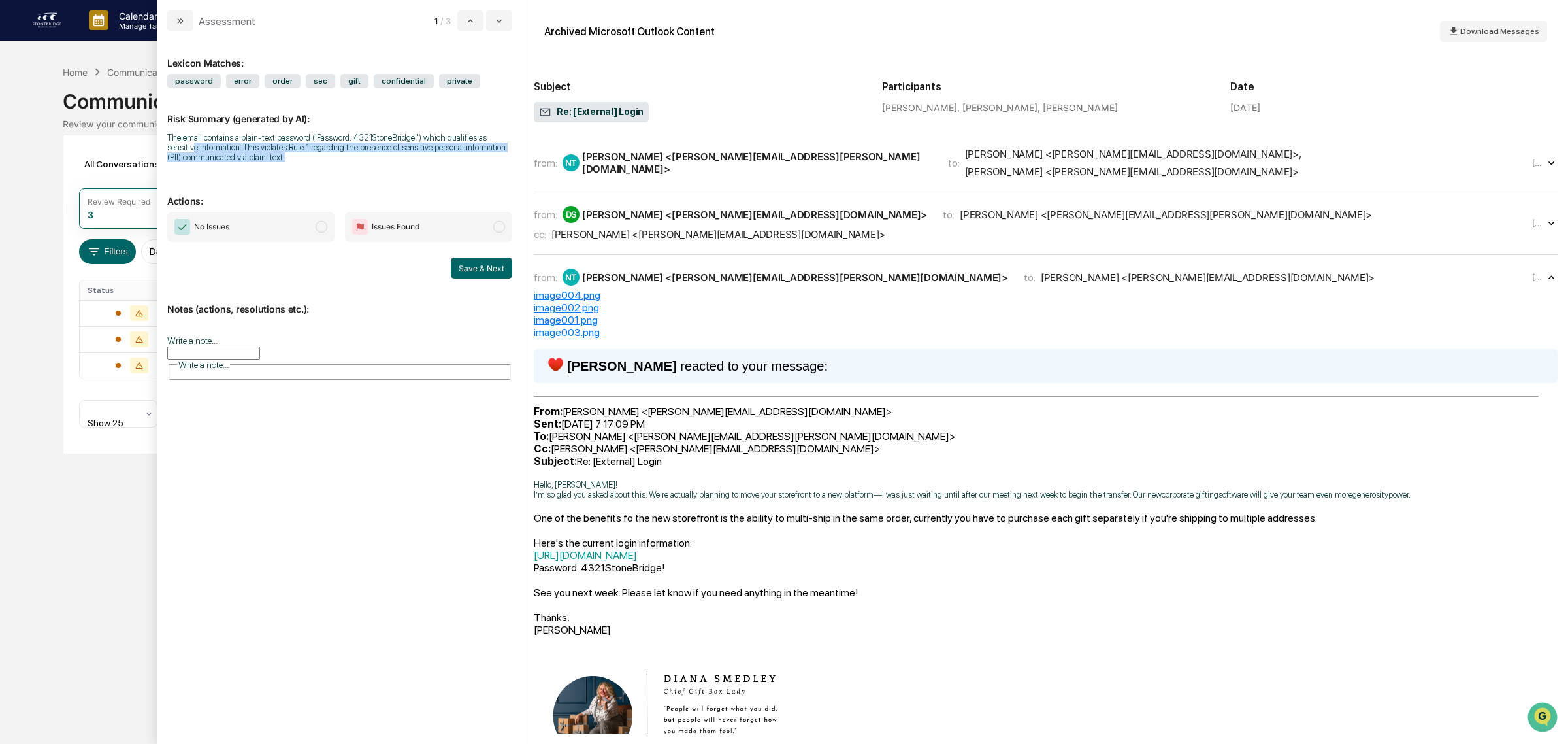
drag, startPoint x: 195, startPoint y: 142, endPoint x: 330, endPoint y: 160, distance: 136.2
click at [330, 160] on div "The email contains a plain-text password ('Password: 4321StoneBridge!') which q…" at bounding box center [340, 147] width 345 height 29
drag, startPoint x: 330, startPoint y: 160, endPoint x: 298, endPoint y: 142, distance: 36.7
click at [298, 142] on div "The email contains a plain-text password ('Password: 4321StoneBridge!') which q…" at bounding box center [340, 147] width 345 height 29
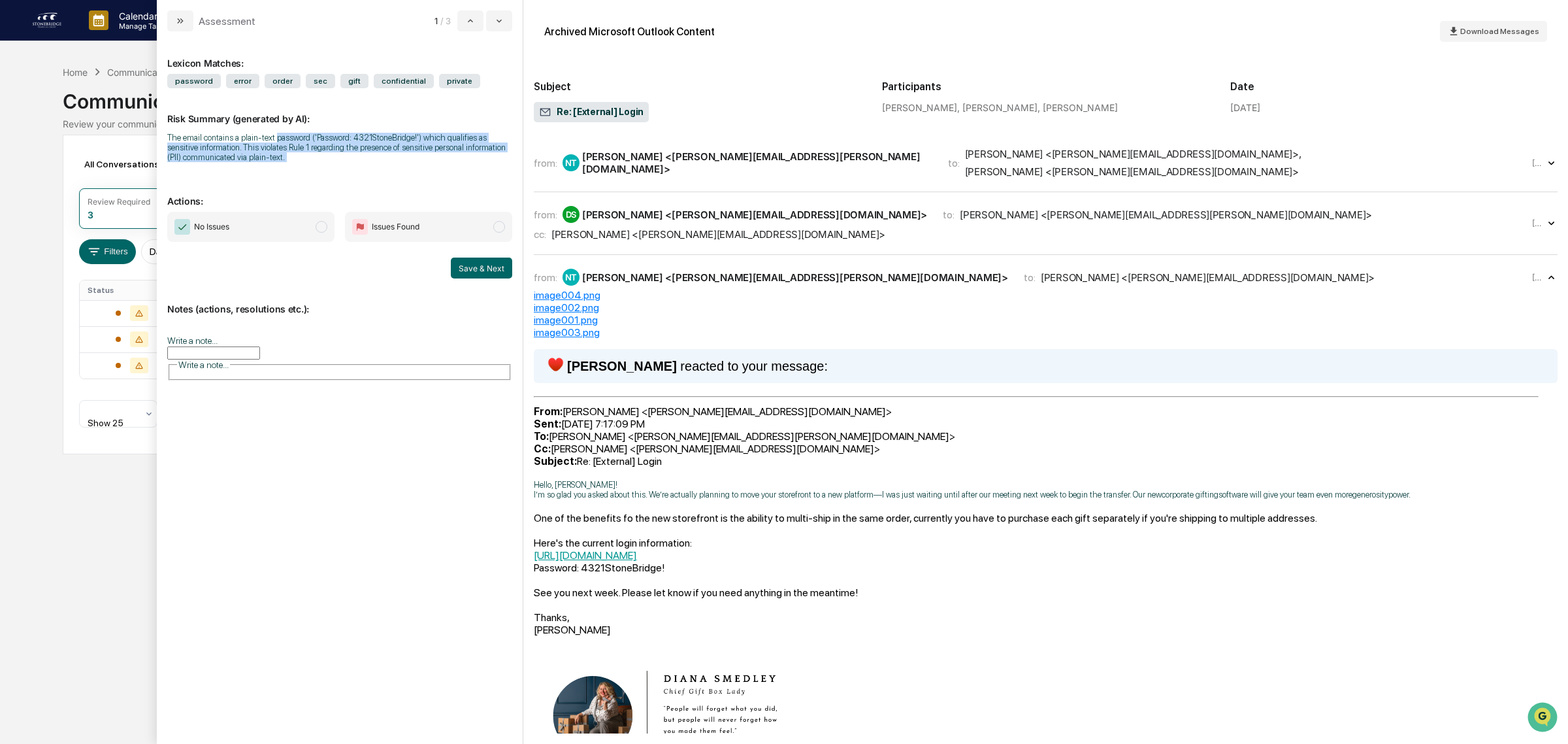
click at [298, 142] on div "The email contains a plain-text password ('Password: 4321StoneBridge!') which q…" at bounding box center [340, 147] width 345 height 29
drag, startPoint x: 236, startPoint y: 142, endPoint x: 429, endPoint y: 154, distance: 193.4
click at [429, 154] on div "The email contains a plain-text password ('Password: 4321StoneBridge!') which q…" at bounding box center [340, 147] width 345 height 29
drag, startPoint x: 423, startPoint y: 169, endPoint x: 227, endPoint y: 146, distance: 197.3
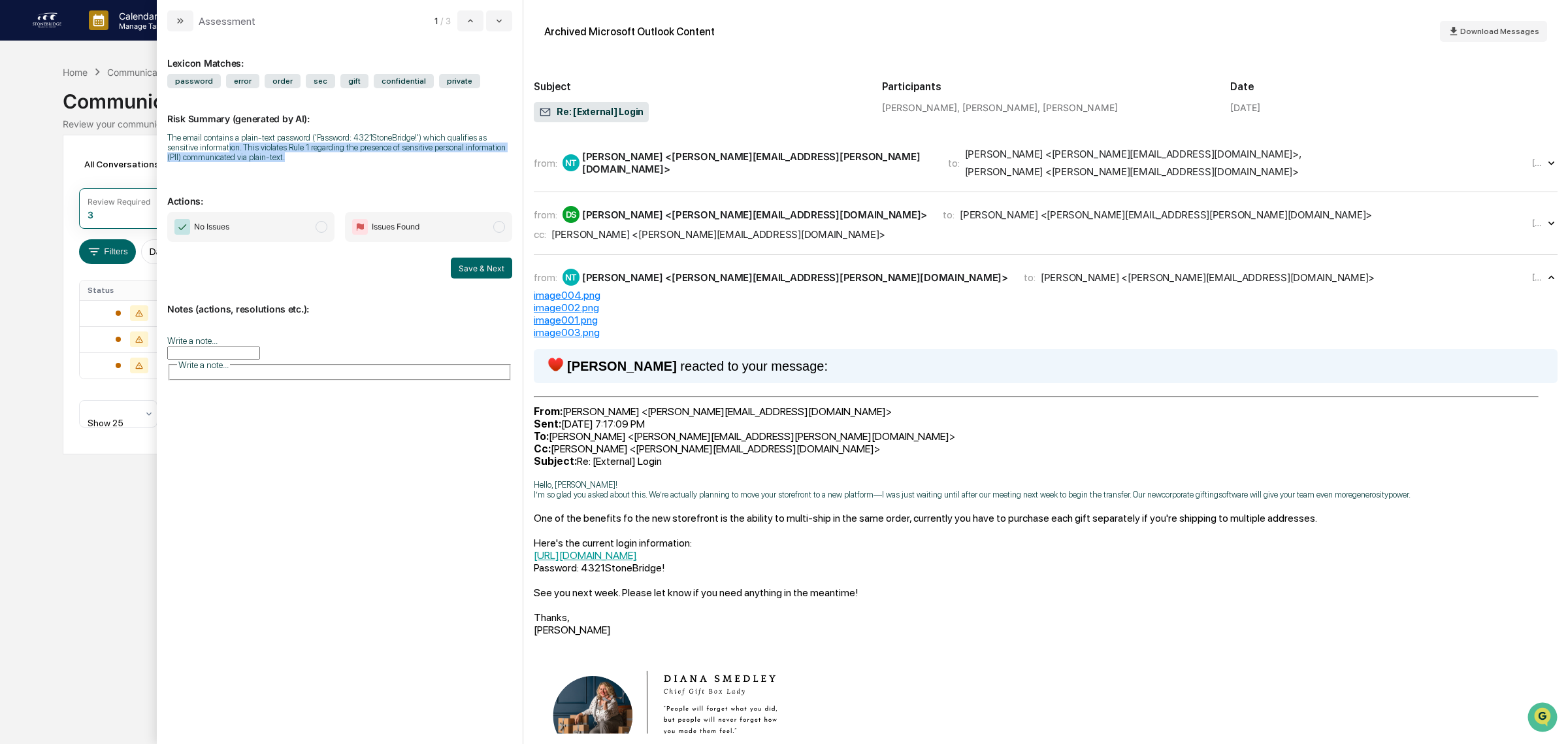
click at [227, 146] on div "Risk Summary (generated by AI): The email contains a plain-text password ('Pass…" at bounding box center [340, 129] width 345 height 83
click at [226, 146] on div "The email contains a plain-text password ('Password: 4321StoneBridge!') which q…" at bounding box center [340, 147] width 345 height 29
drag, startPoint x: 193, startPoint y: 141, endPoint x: 363, endPoint y: 171, distance: 172.6
click at [363, 170] on div "Risk Summary (generated by AI): The email contains a plain-text password ('Pass…" at bounding box center [340, 129] width 345 height 83
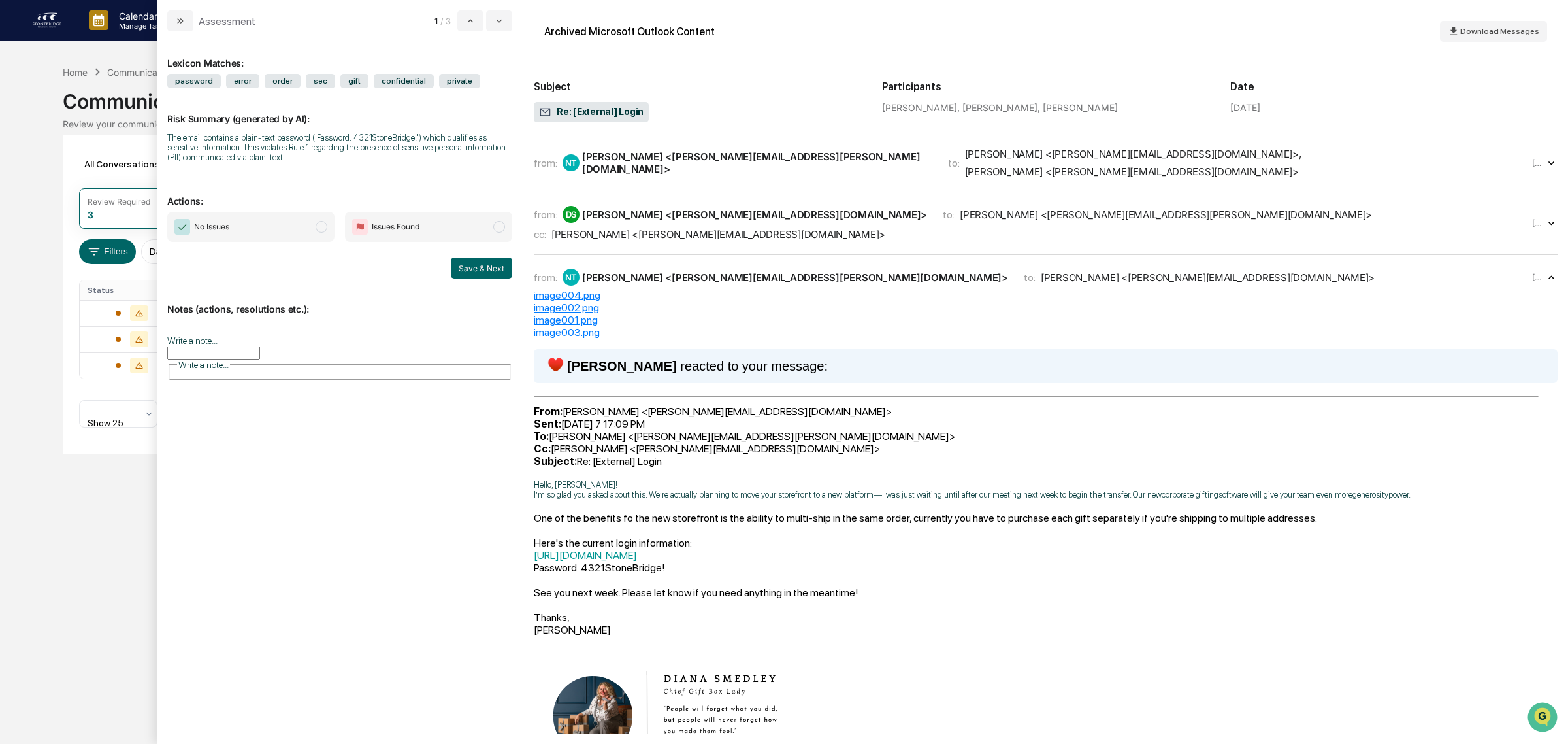
click at [230, 358] on input "Write a note..." at bounding box center [213, 353] width 92 height 13
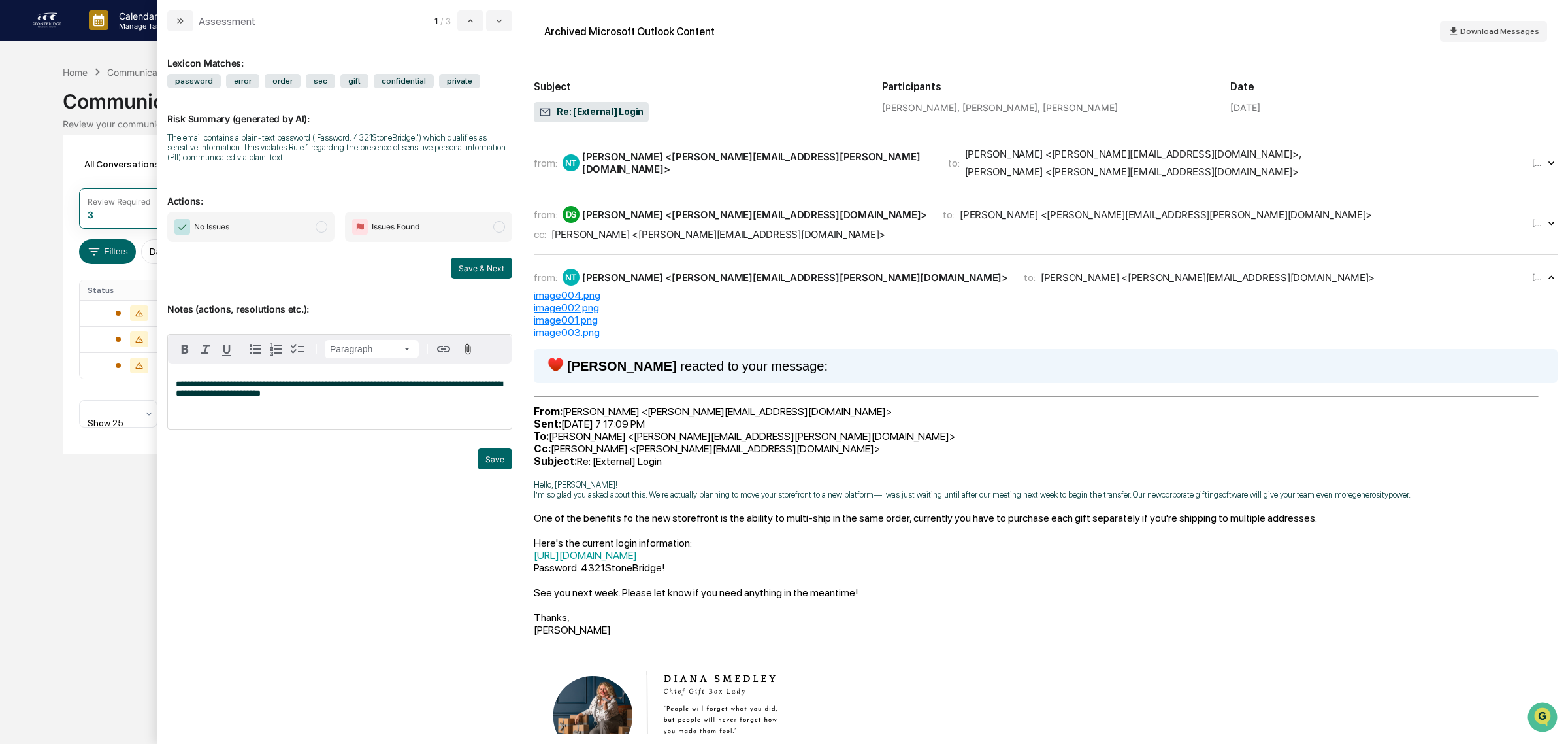
click at [322, 228] on span "modal" at bounding box center [322, 227] width 11 height 11
click at [495, 462] on button "Save" at bounding box center [495, 459] width 34 height 21
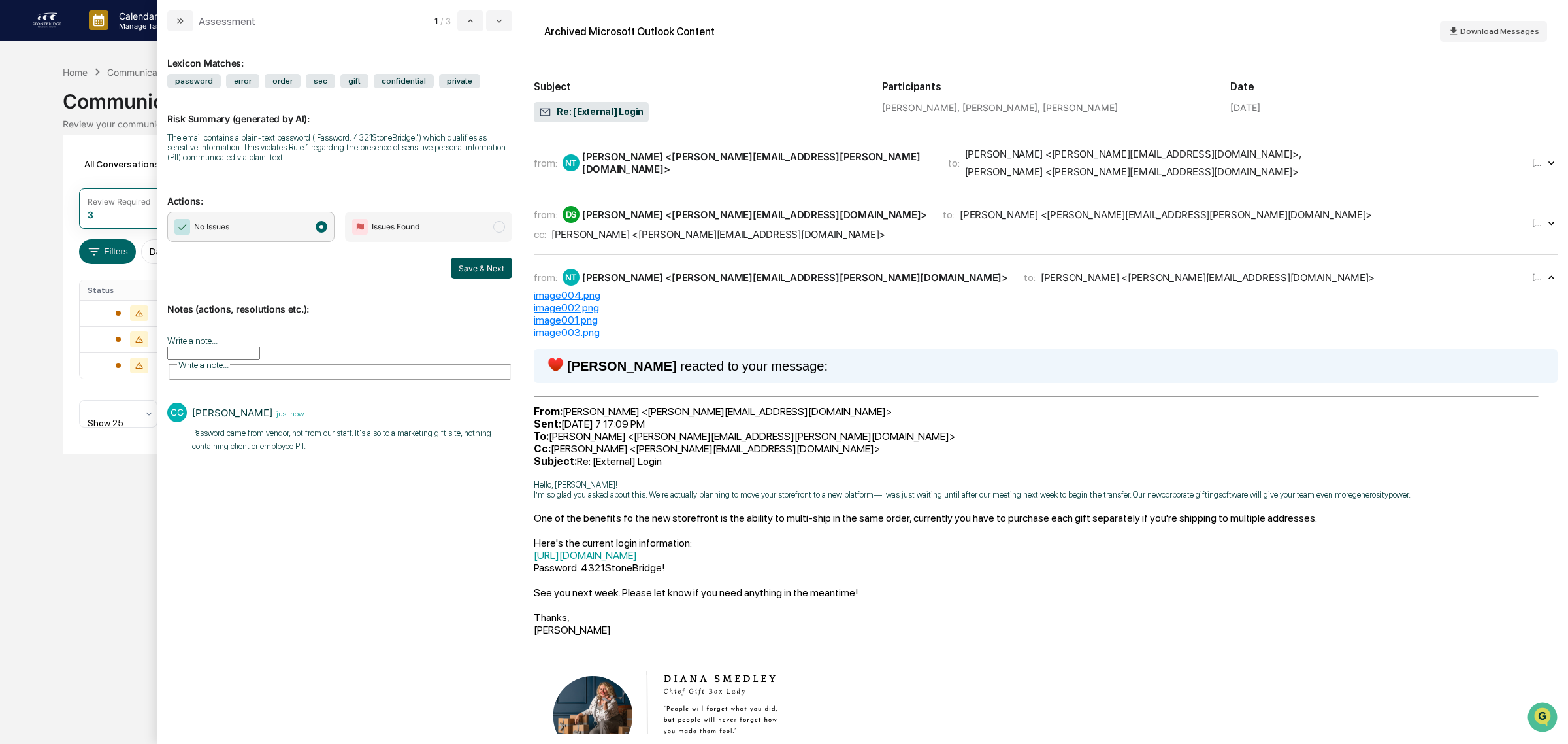
click at [488, 275] on button "Save & Next" at bounding box center [481, 268] width 61 height 21
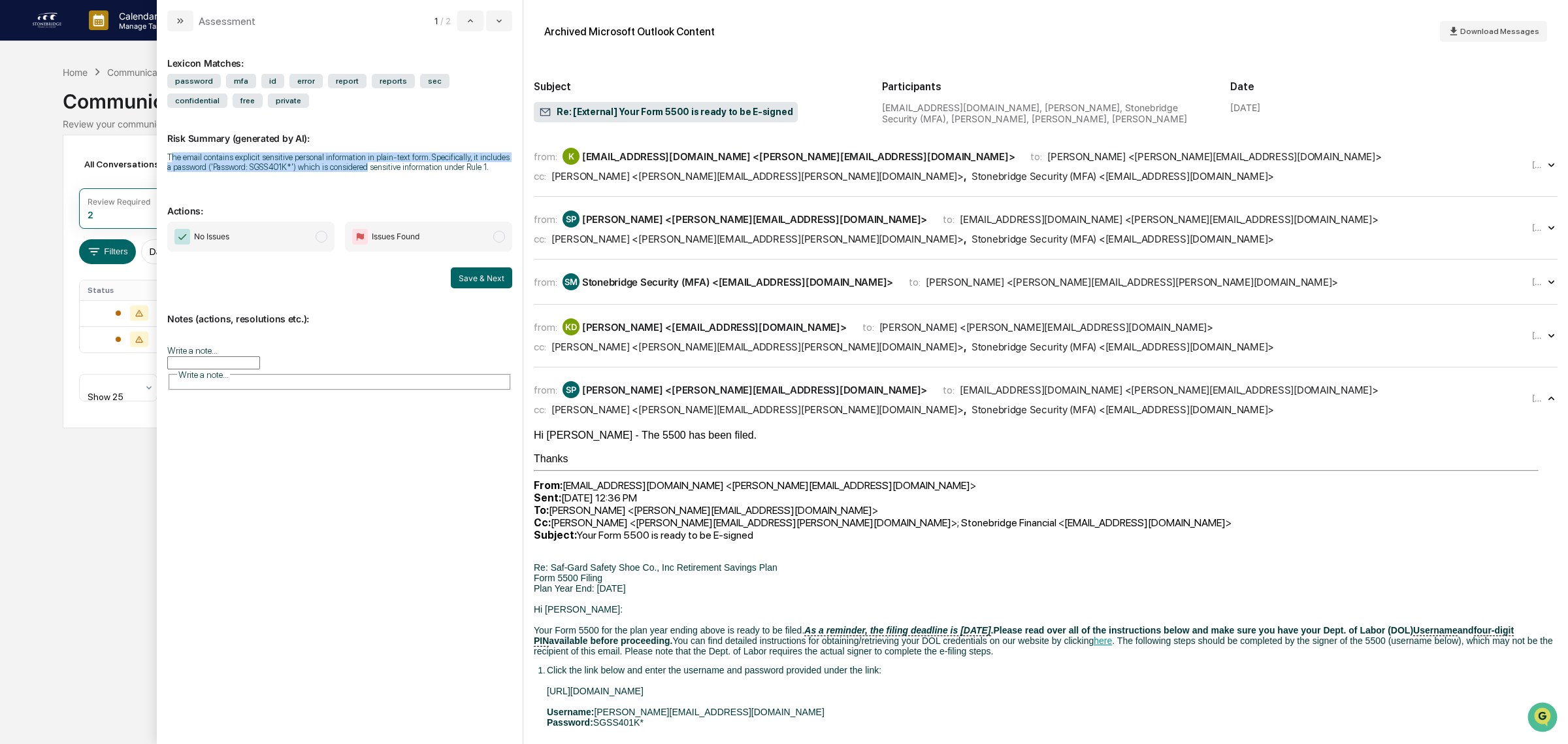
drag, startPoint x: 173, startPoint y: 154, endPoint x: 362, endPoint y: 174, distance: 190.1
click at [362, 174] on div "Risk Summary (generated by AI): The email contains explicit sensitive personal …" at bounding box center [340, 144] width 345 height 73
drag, startPoint x: 356, startPoint y: 187, endPoint x: 318, endPoint y: 152, distance: 51.7
click at [318, 152] on div "Lexicon Matches: password mfa id error report reports sec confidential free pri…" at bounding box center [340, 381] width 345 height 678
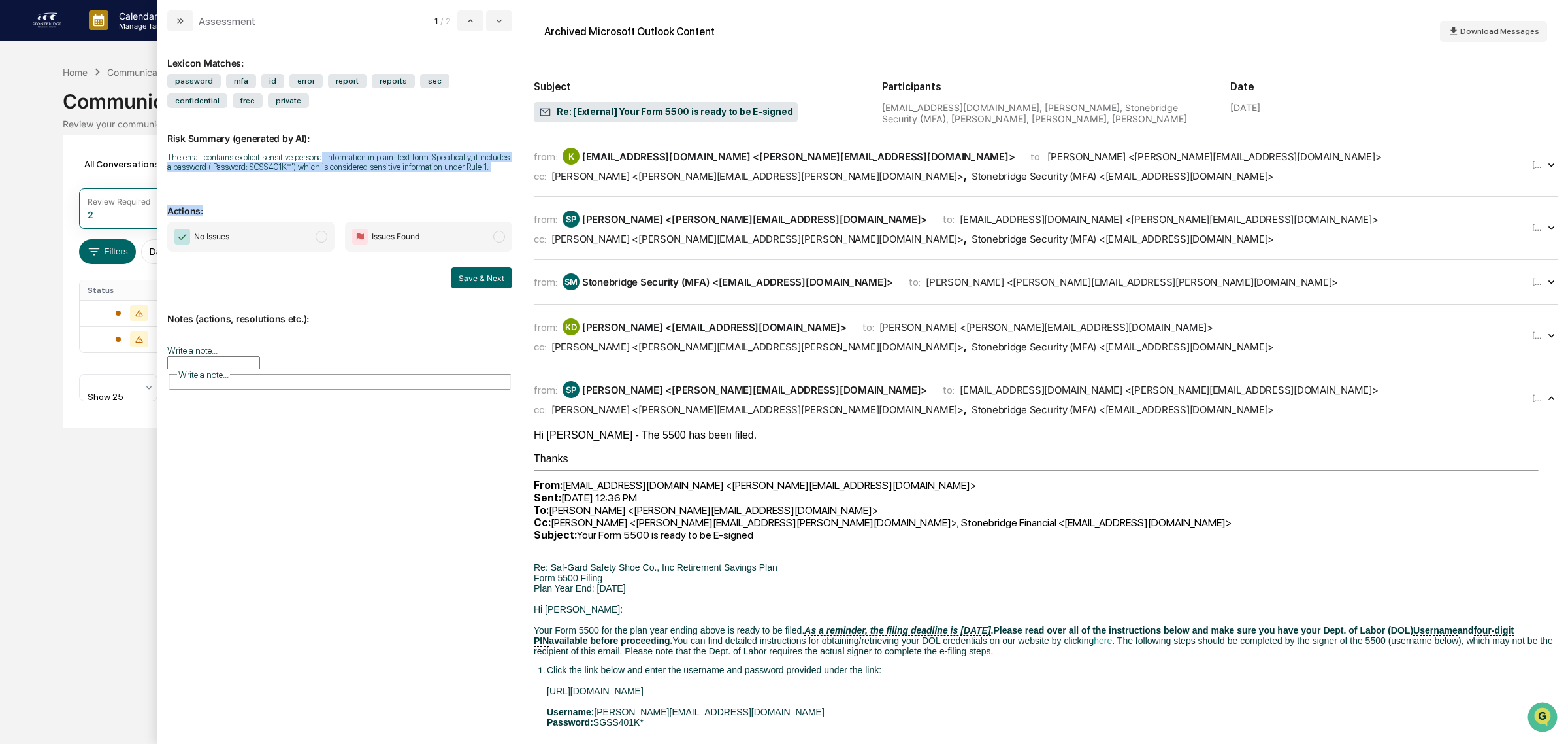
click at [318, 152] on div "The email contains explicit sensitive personal information in plain-text form. …" at bounding box center [340, 162] width 345 height 20
drag, startPoint x: 203, startPoint y: 162, endPoint x: 367, endPoint y: 190, distance: 166.4
click at [367, 190] on div "Lexicon Matches: password mfa id error report reports sec confidential free pri…" at bounding box center [340, 381] width 345 height 678
drag, startPoint x: 367, startPoint y: 190, endPoint x: 360, endPoint y: 172, distance: 19.3
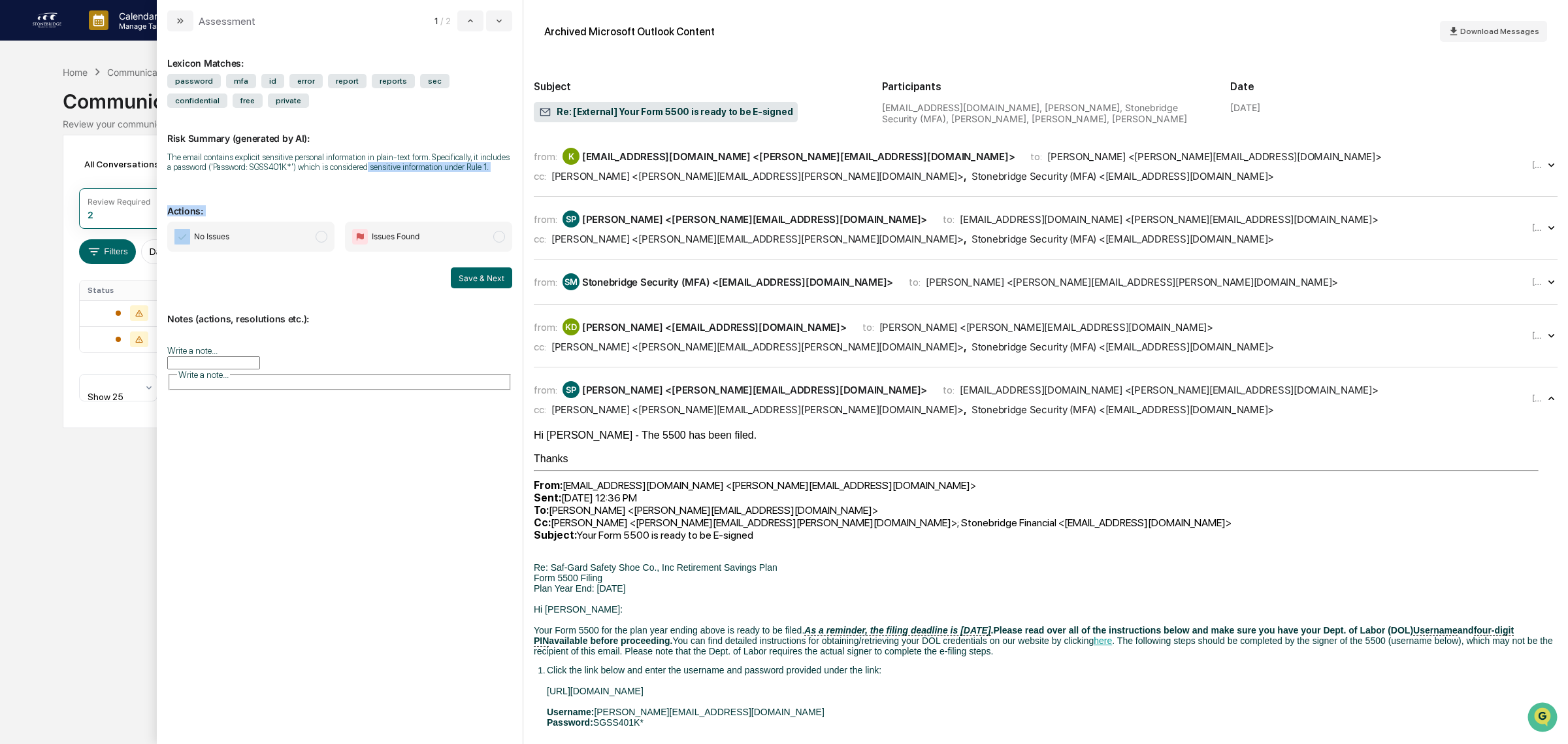
click at [360, 172] on div "Lexicon Matches: password mfa id error report reports sec confidential free pri…" at bounding box center [340, 381] width 345 height 678
click at [360, 172] on div "The email contains explicit sensitive personal information in plain-text form. …" at bounding box center [340, 162] width 345 height 20
drag, startPoint x: 319, startPoint y: 164, endPoint x: 443, endPoint y: 162, distance: 124.0
click at [443, 162] on div "The email contains explicit sensitive personal information in plain-text form. …" at bounding box center [340, 162] width 345 height 20
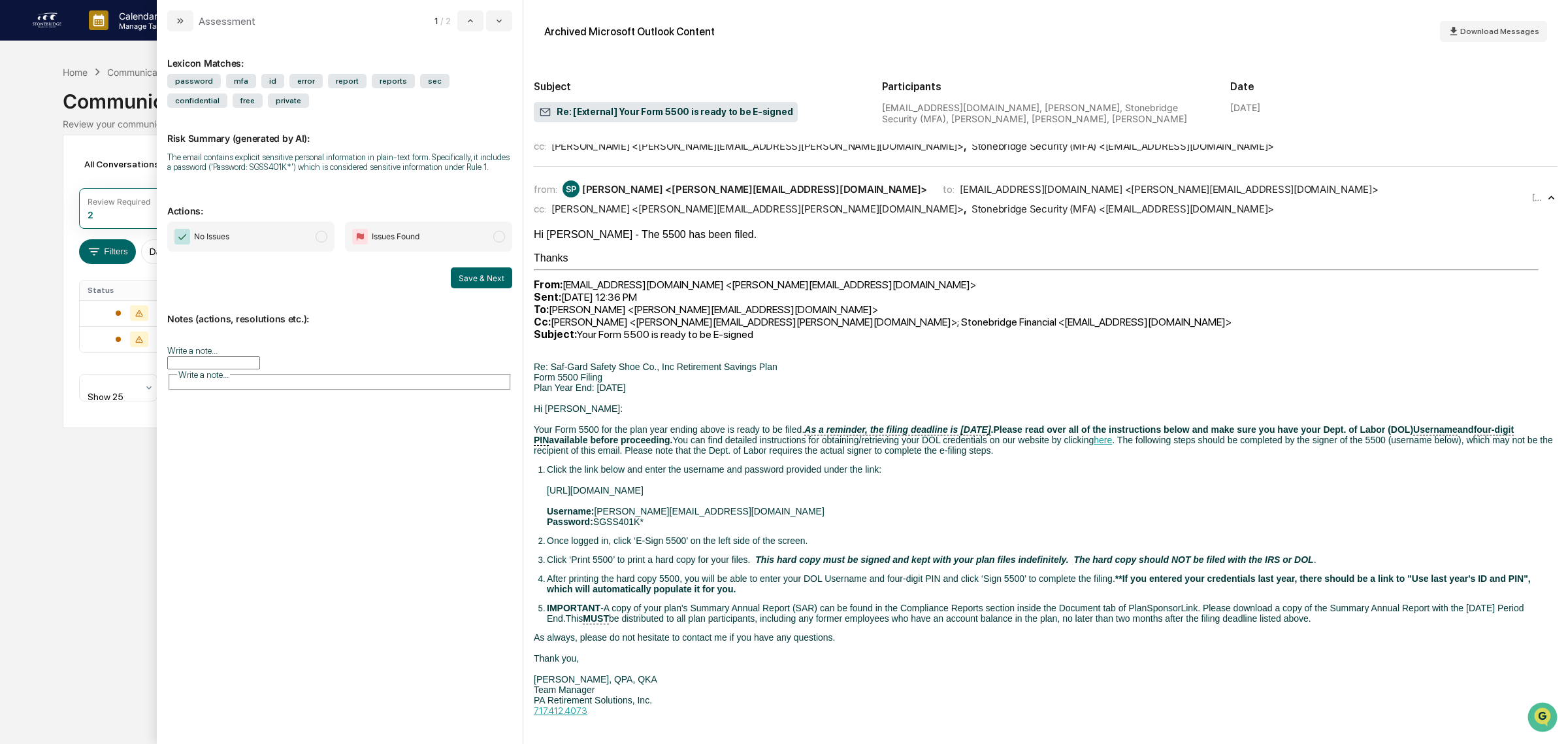
scroll to position [303, 0]
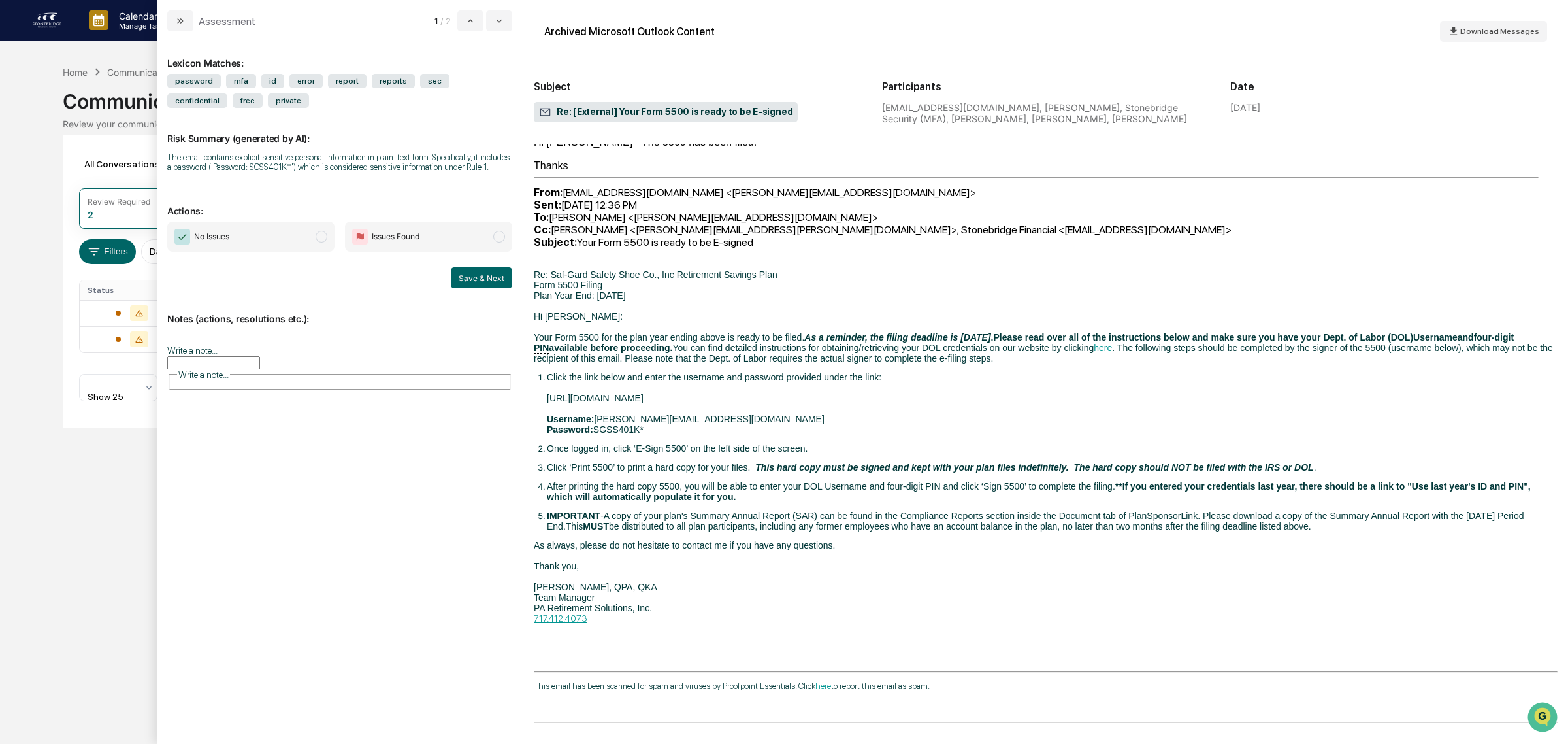
click at [250, 357] on input "Write a note..." at bounding box center [213, 363] width 92 height 13
click at [283, 244] on span "No Issues" at bounding box center [250, 237] width 167 height 30
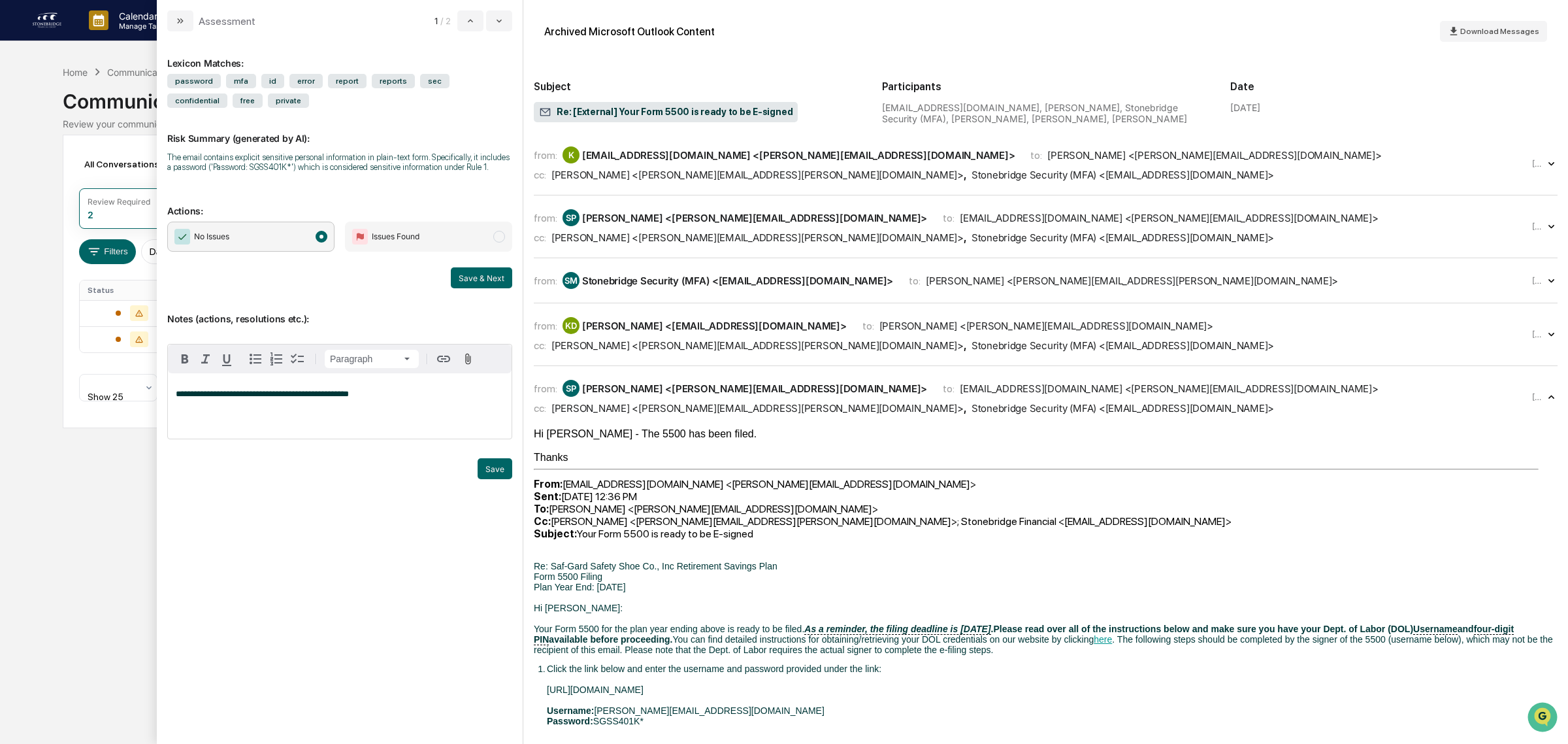
scroll to position [0, 0]
click at [407, 406] on div "**********" at bounding box center [340, 406] width 344 height 65
drag, startPoint x: 214, startPoint y: 394, endPoint x: 350, endPoint y: 385, distance: 136.3
click at [350, 385] on div "**********" at bounding box center [340, 406] width 344 height 65
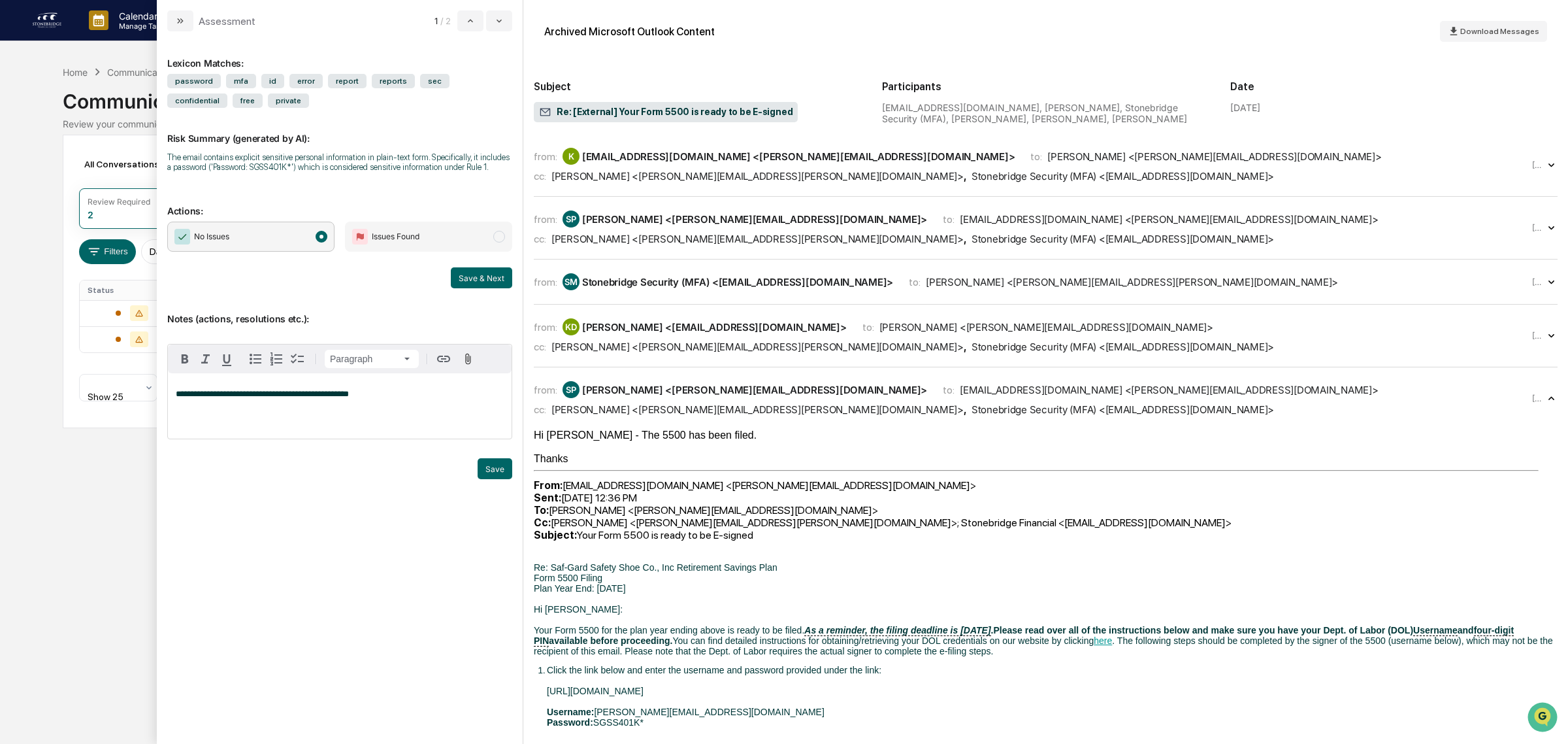
click at [390, 405] on div "**********" at bounding box center [340, 406] width 344 height 65
click at [494, 477] on button "Save" at bounding box center [495, 469] width 34 height 21
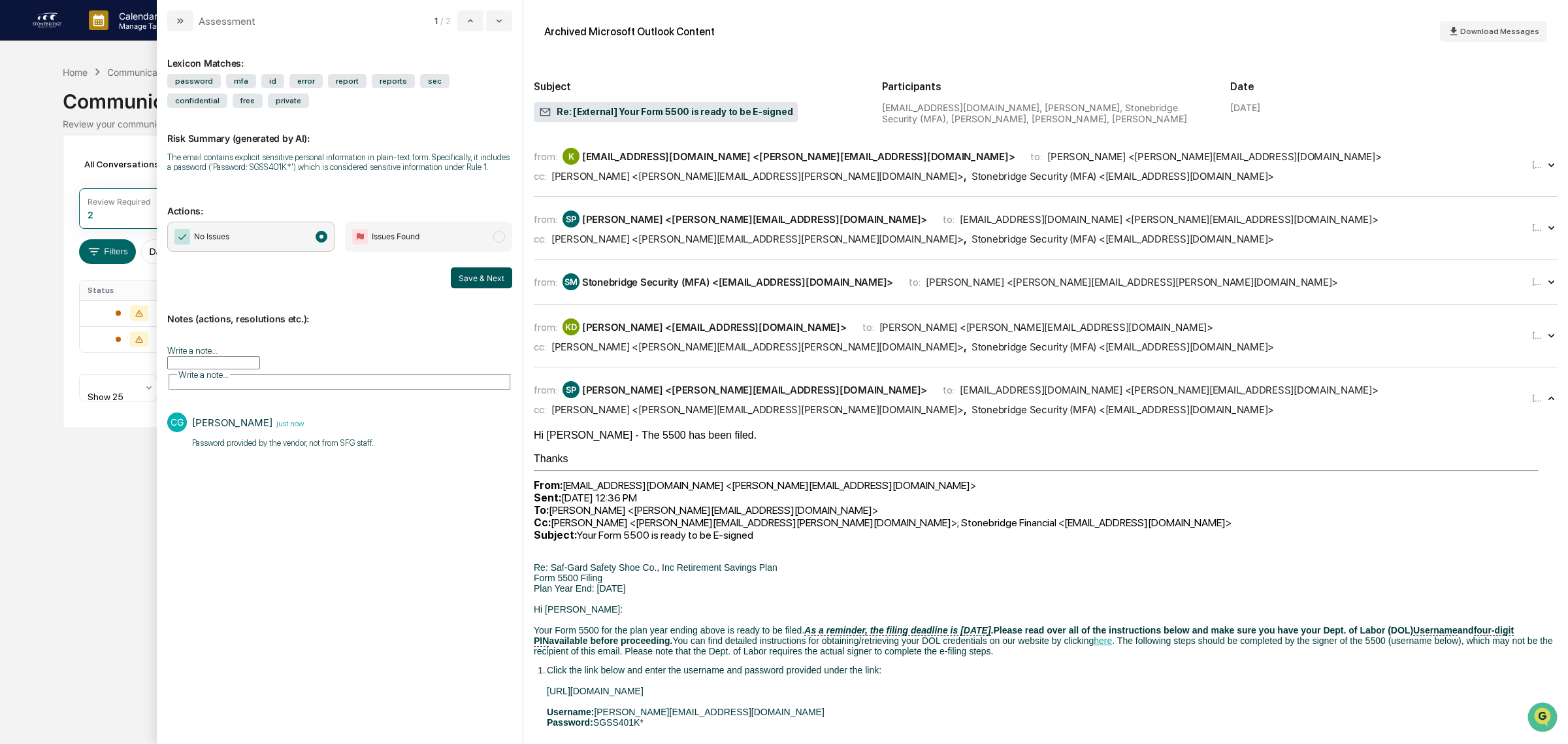
click at [491, 276] on button "Save & Next" at bounding box center [481, 278] width 61 height 21
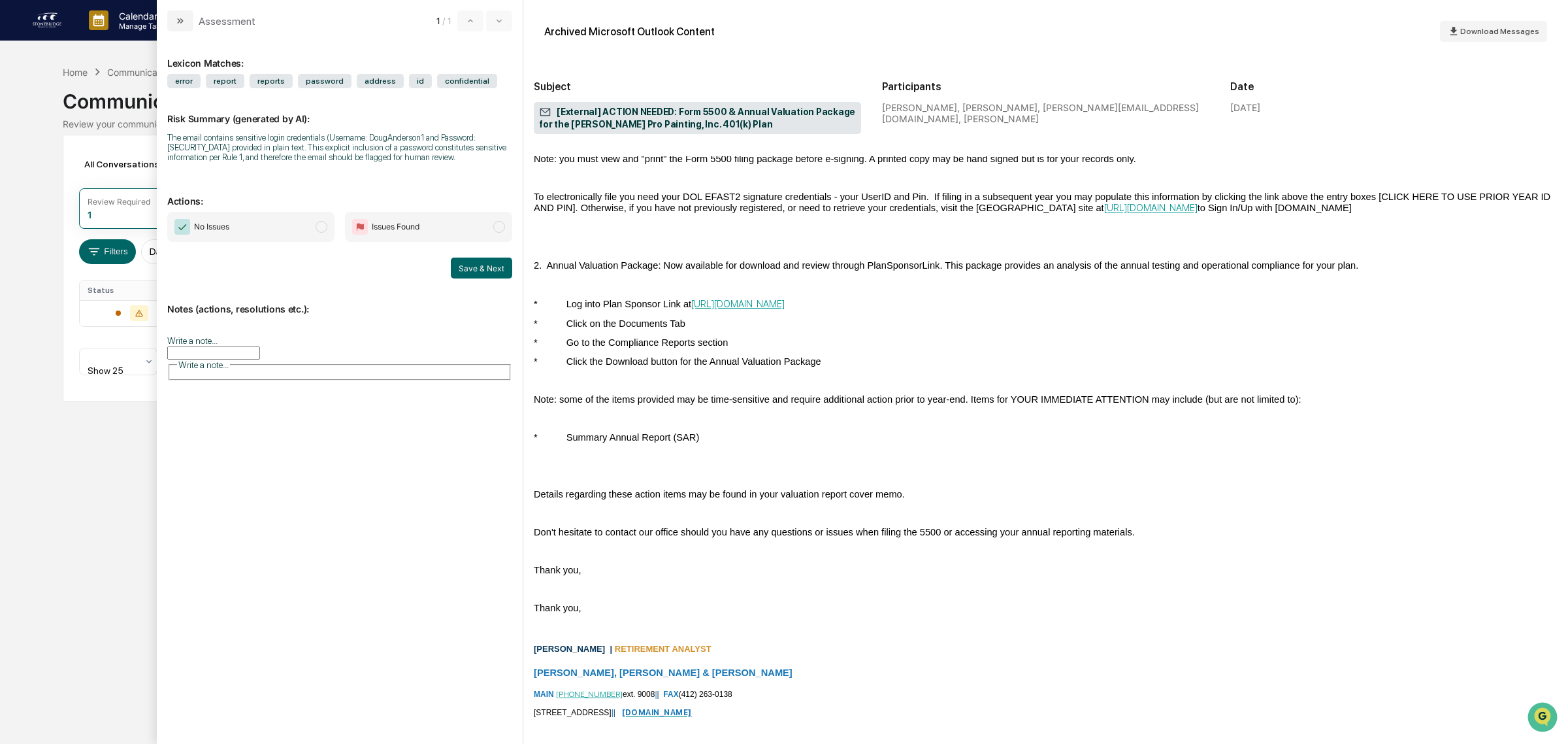
scroll to position [1150, 0]
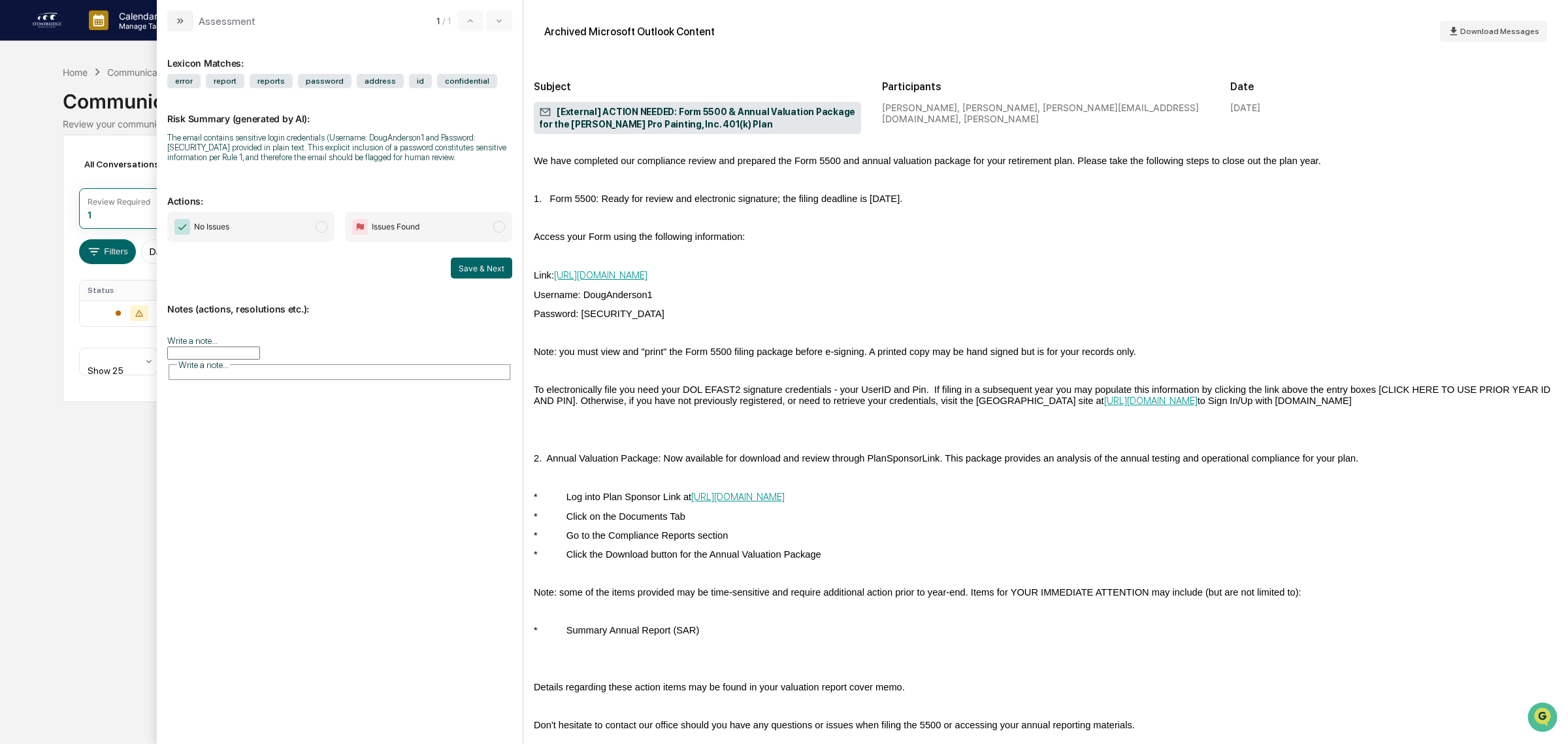
click at [240, 353] on input "Write a note..." at bounding box center [213, 353] width 92 height 13
click at [272, 397] on div "*" at bounding box center [340, 396] width 344 height 65
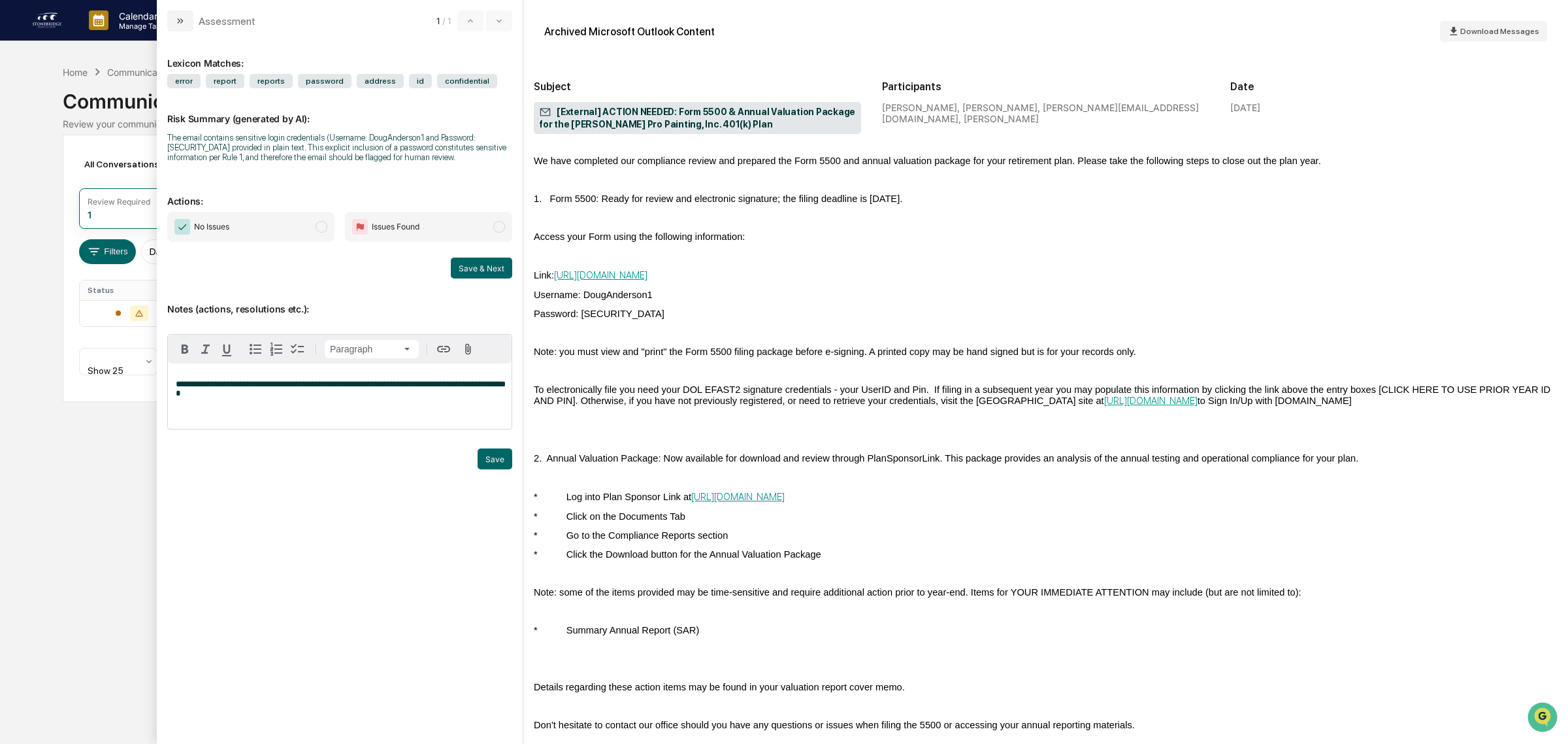
click at [295, 226] on span "No Issues" at bounding box center [250, 227] width 167 height 30
click at [491, 466] on button "Save" at bounding box center [495, 459] width 34 height 21
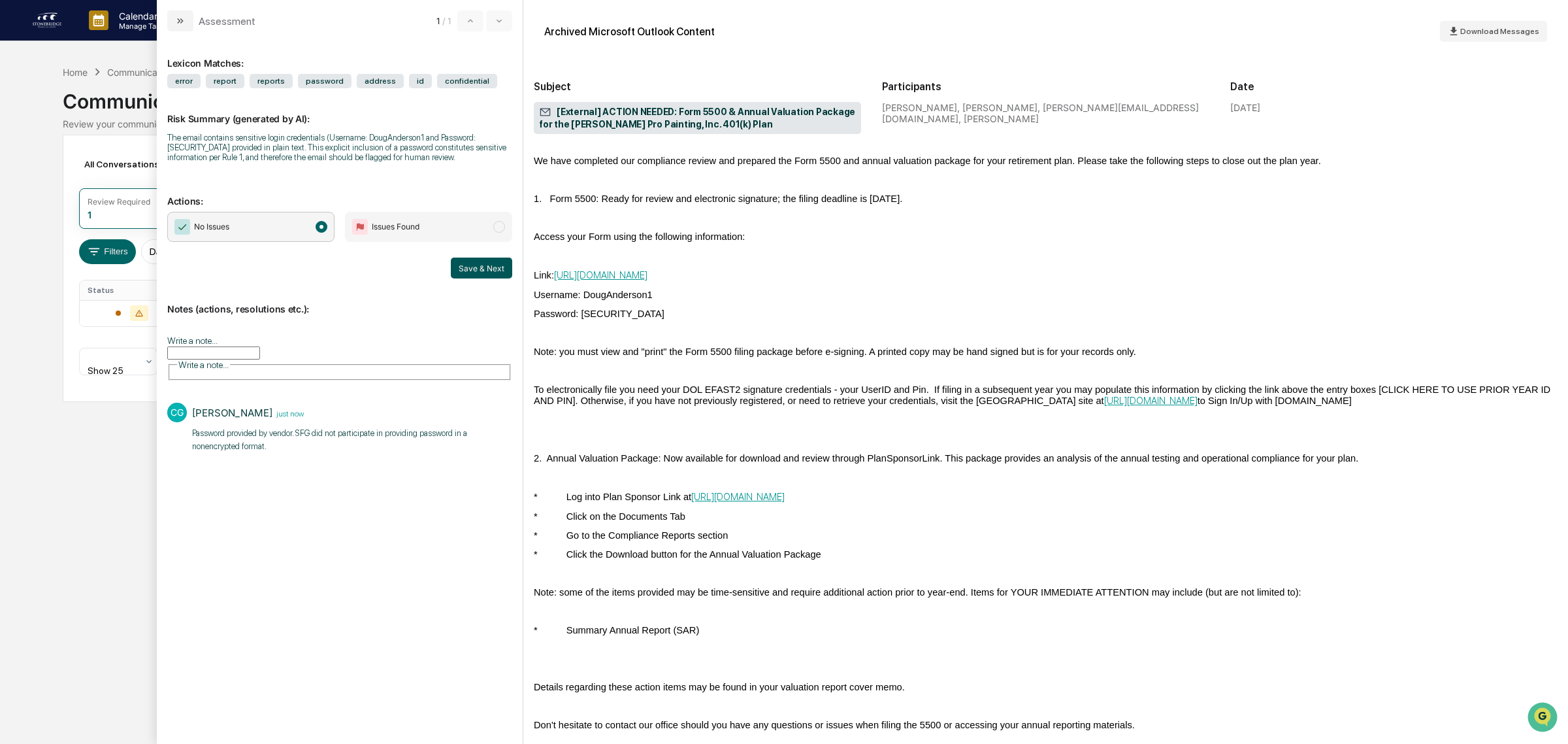
click at [477, 277] on button "Save & Next" at bounding box center [481, 268] width 61 height 21
